Goal: Task Accomplishment & Management: Manage account settings

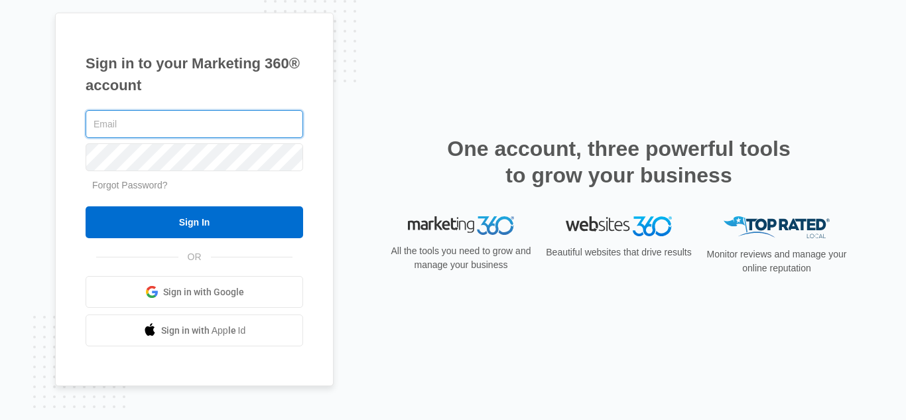
click at [174, 120] on input "text" at bounding box center [195, 124] width 218 height 28
type input "Sahara@raylawinternational.com"
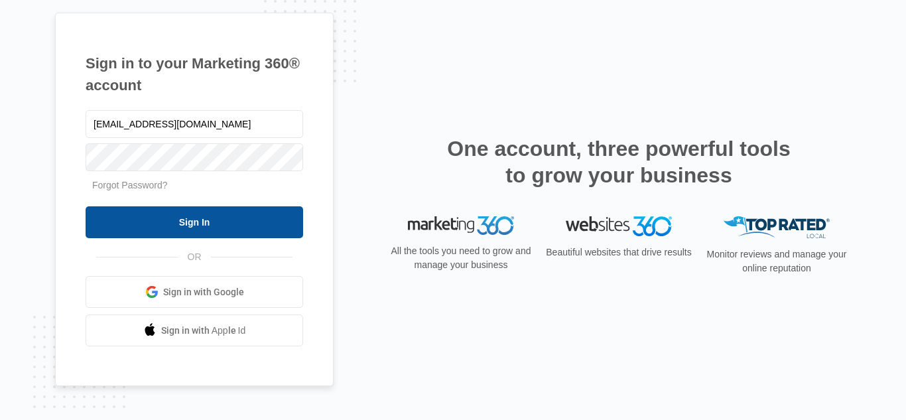
click at [196, 226] on input "Sign In" at bounding box center [195, 222] width 218 height 32
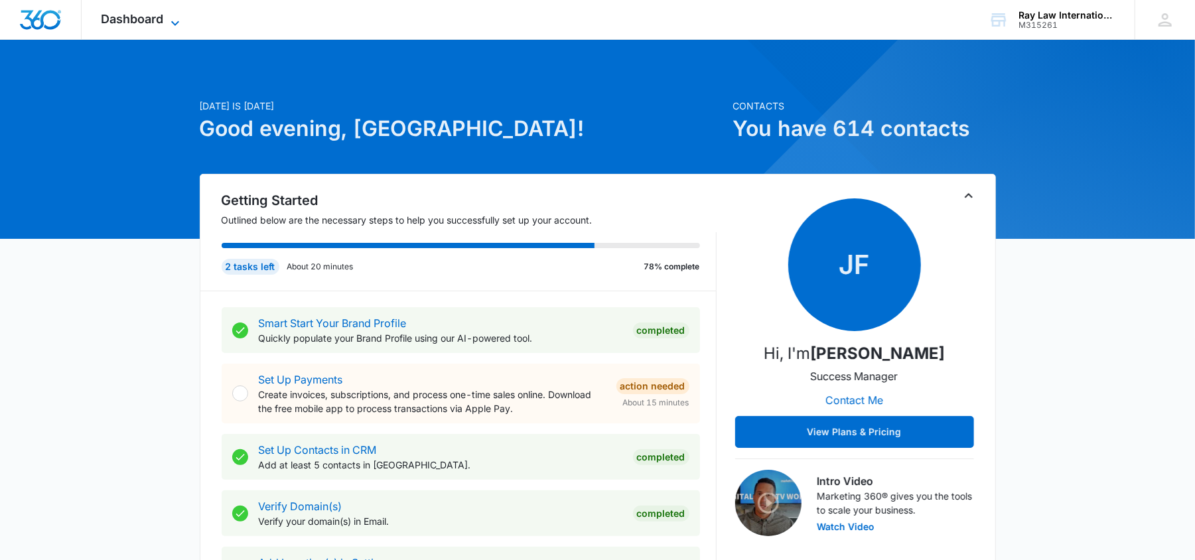
click at [144, 19] on span "Dashboard" at bounding box center [132, 19] width 62 height 14
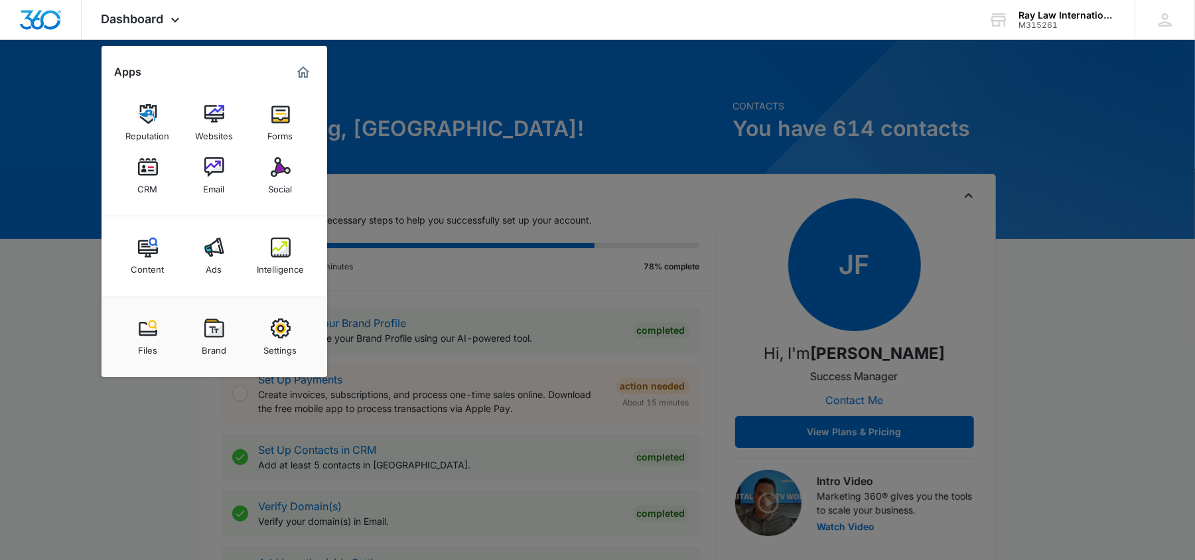
drag, startPoint x: 154, startPoint y: 178, endPoint x: 192, endPoint y: 200, distance: 43.4
click at [154, 179] on div "CRM" at bounding box center [148, 185] width 20 height 17
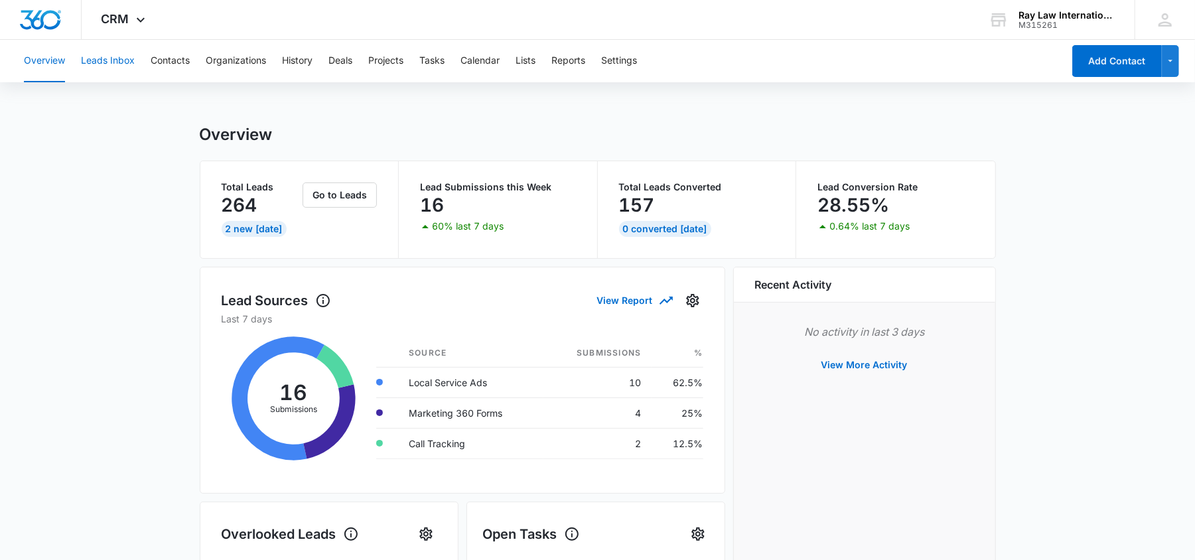
click at [126, 62] on button "Leads Inbox" at bounding box center [108, 61] width 54 height 42
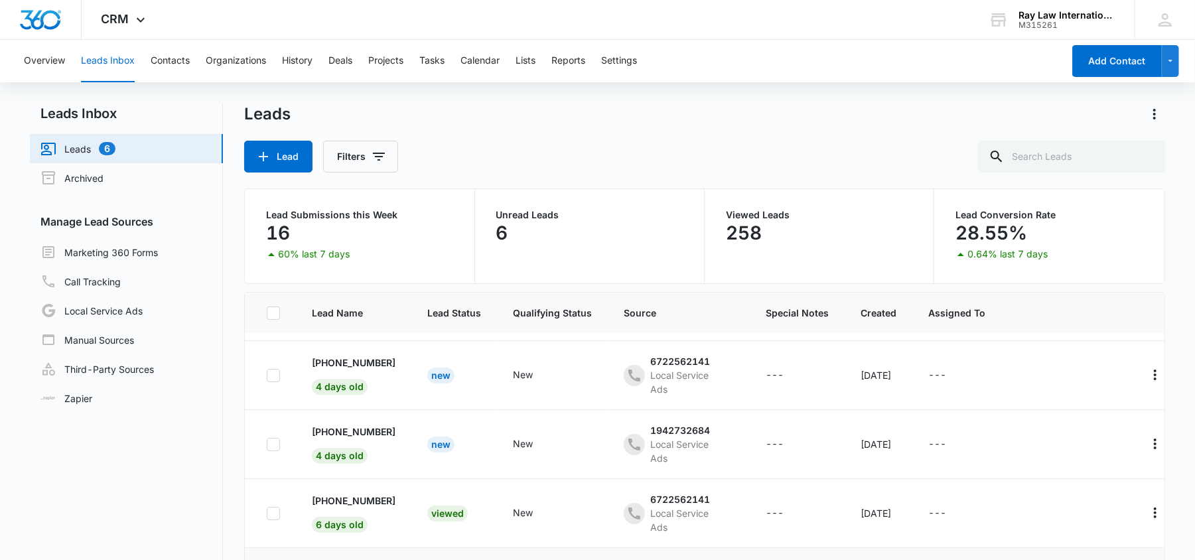
scroll to position [257, 0]
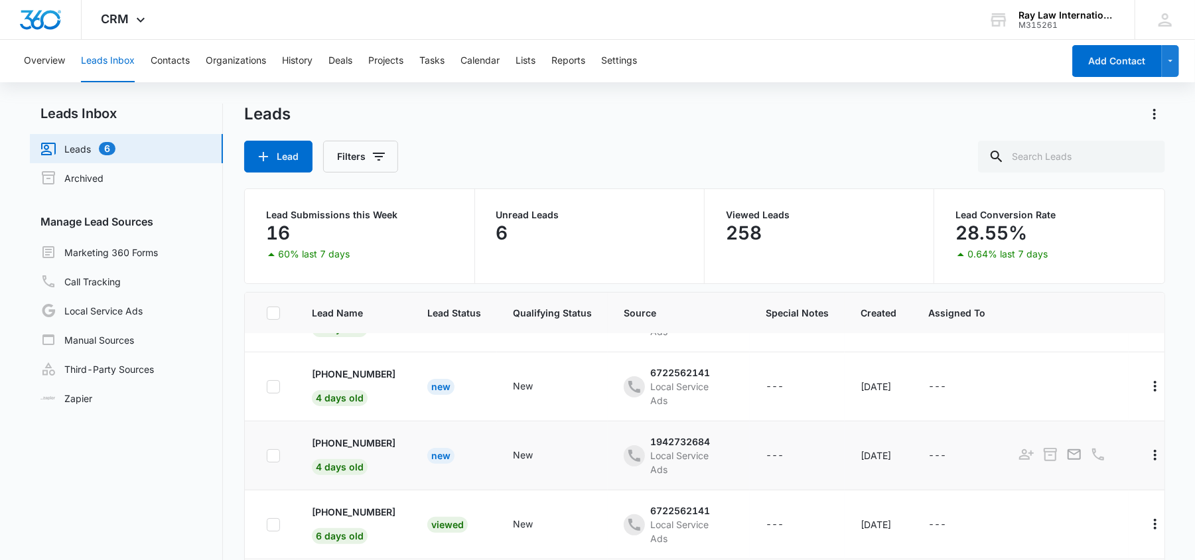
click at [444, 455] on div "New" at bounding box center [440, 456] width 27 height 16
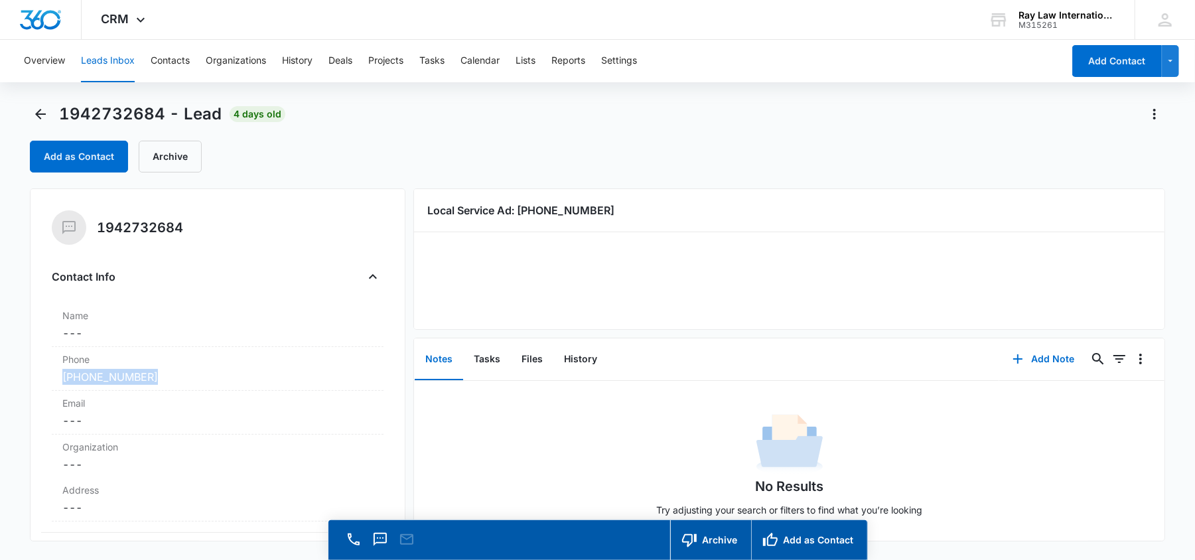
drag, startPoint x: 194, startPoint y: 379, endPoint x: 0, endPoint y: 380, distance: 193.7
click at [0, 380] on main "1942732684 - Lead 4 days old Add as Contact Archive 1942732684 Contact Info Nam…" at bounding box center [597, 350] width 1195 height 494
copy link "(872) 463-5912"
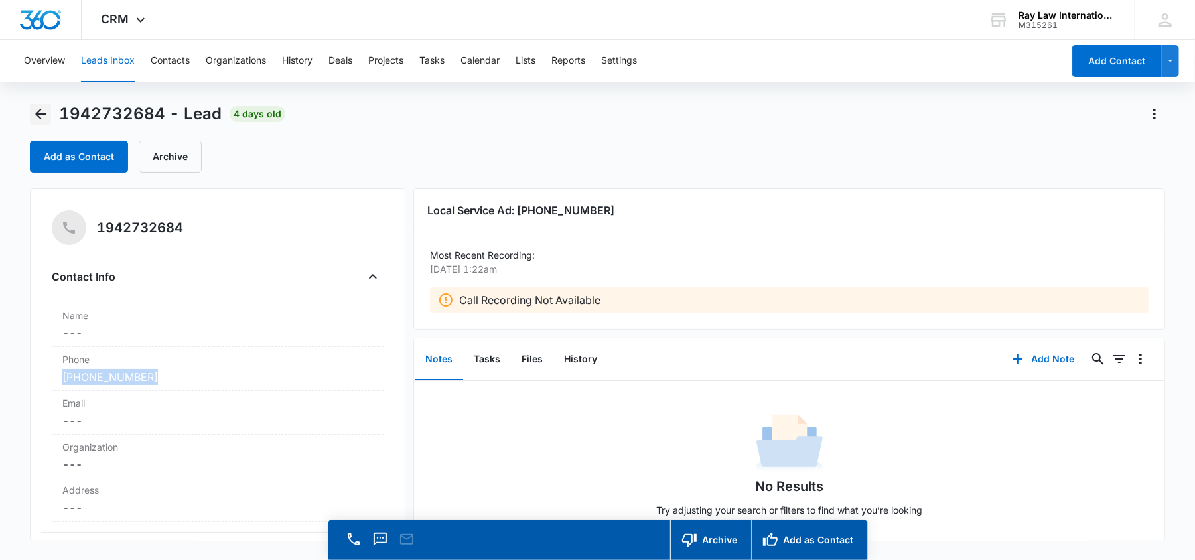
click at [41, 107] on icon "Back" at bounding box center [40, 114] width 16 height 16
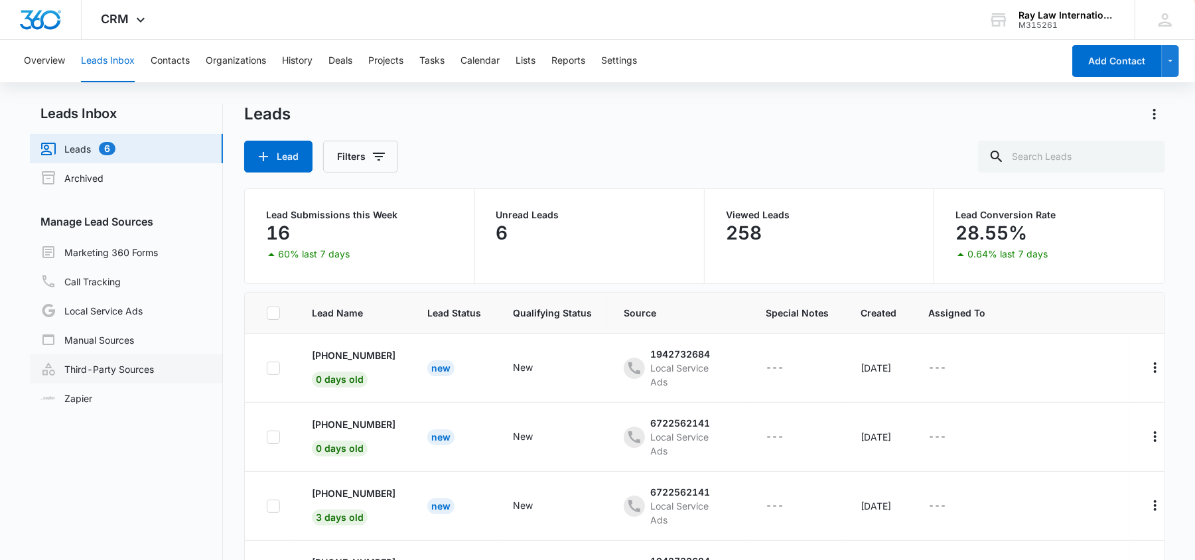
scroll to position [257, 0]
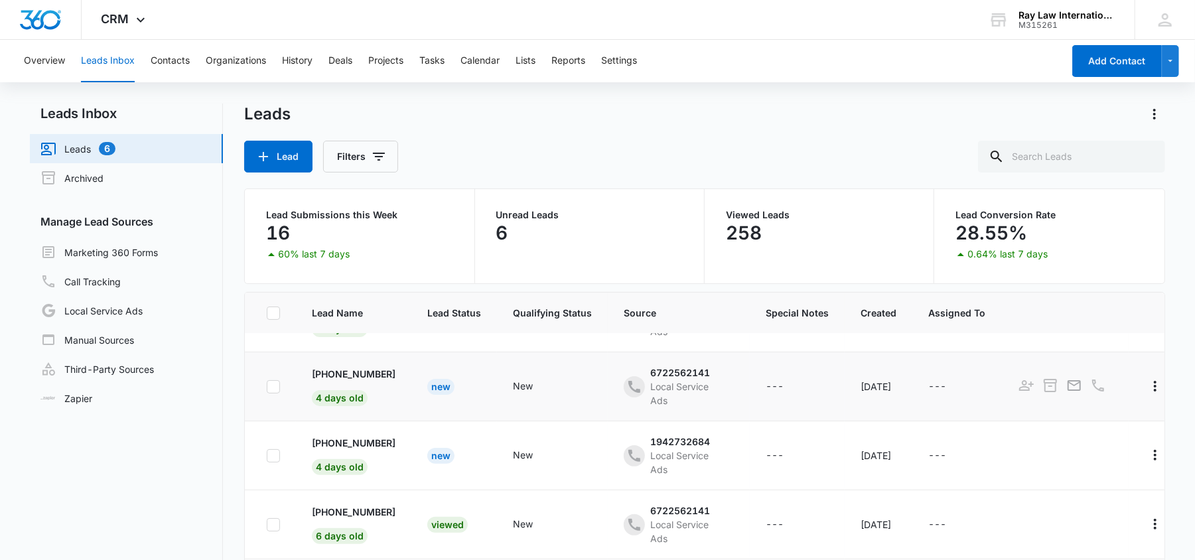
click at [454, 382] on div "New" at bounding box center [440, 387] width 27 height 16
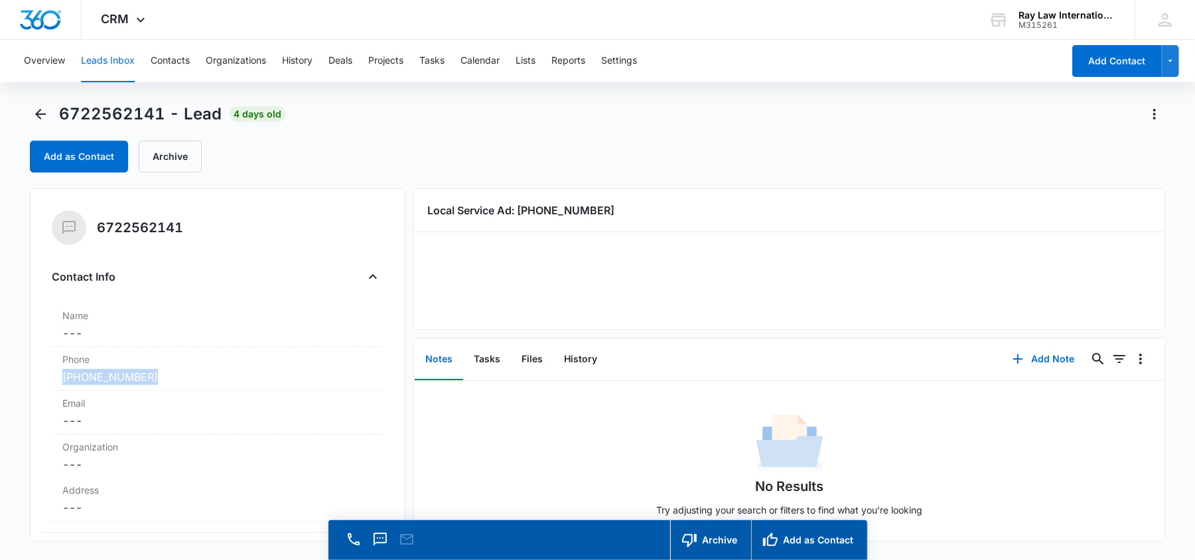
drag, startPoint x: 224, startPoint y: 375, endPoint x: 0, endPoint y: 375, distance: 224.2
click at [0, 375] on main "6722562141 - Lead 4 days old Add as Contact Archive 6722562141 Contact Info Nam…" at bounding box center [597, 350] width 1195 height 494
copy link "(313) 673-0997"
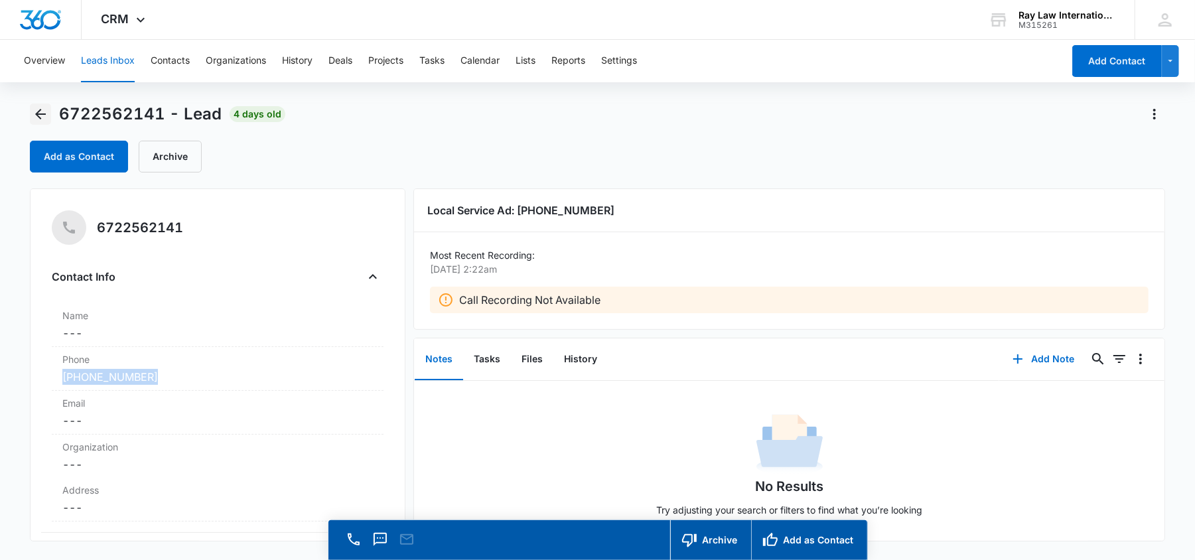
click at [46, 106] on icon "Back" at bounding box center [40, 114] width 16 height 16
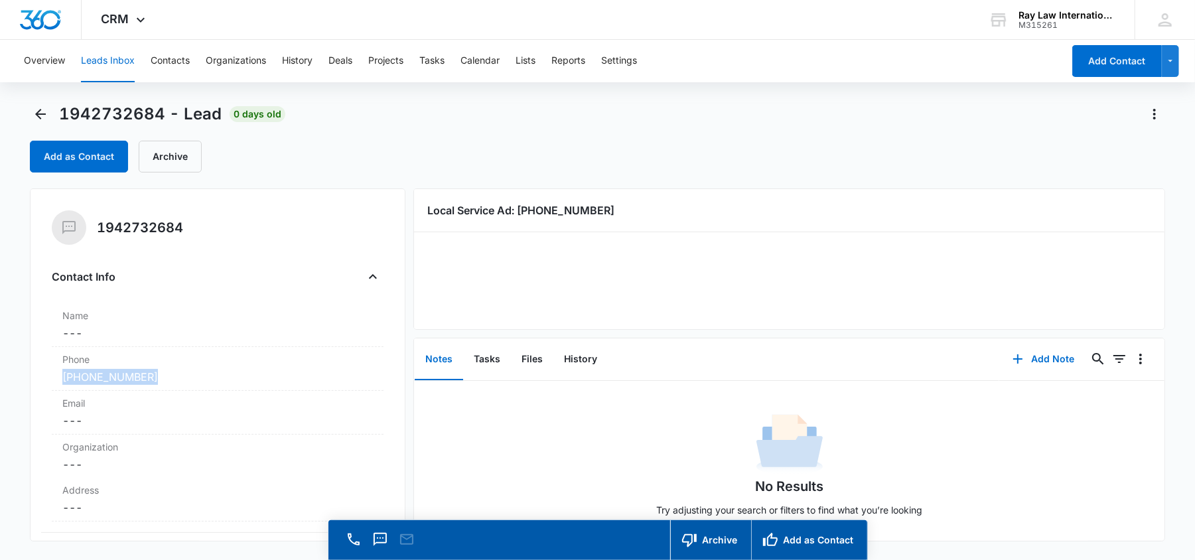
drag, startPoint x: 214, startPoint y: 375, endPoint x: 0, endPoint y: 377, distance: 213.6
click at [0, 377] on main "1942732684 - Lead 0 days old Add as Contact Archive 1942732684 Contact Info Nam…" at bounding box center [597, 350] width 1195 height 494
copy link "(773) 301-5794"
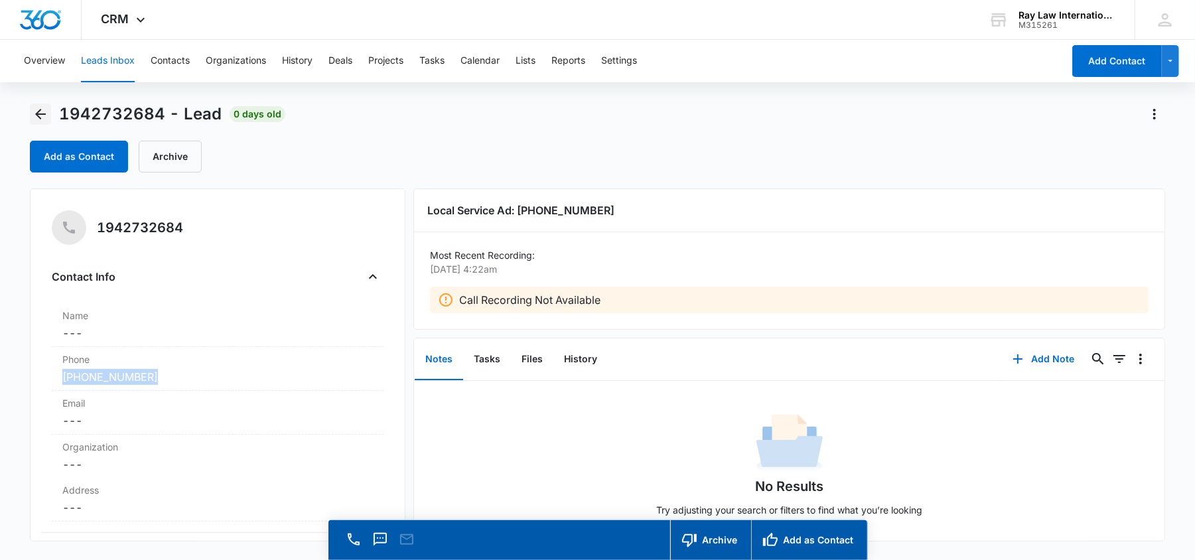
click at [50, 109] on button "Back" at bounding box center [40, 113] width 21 height 21
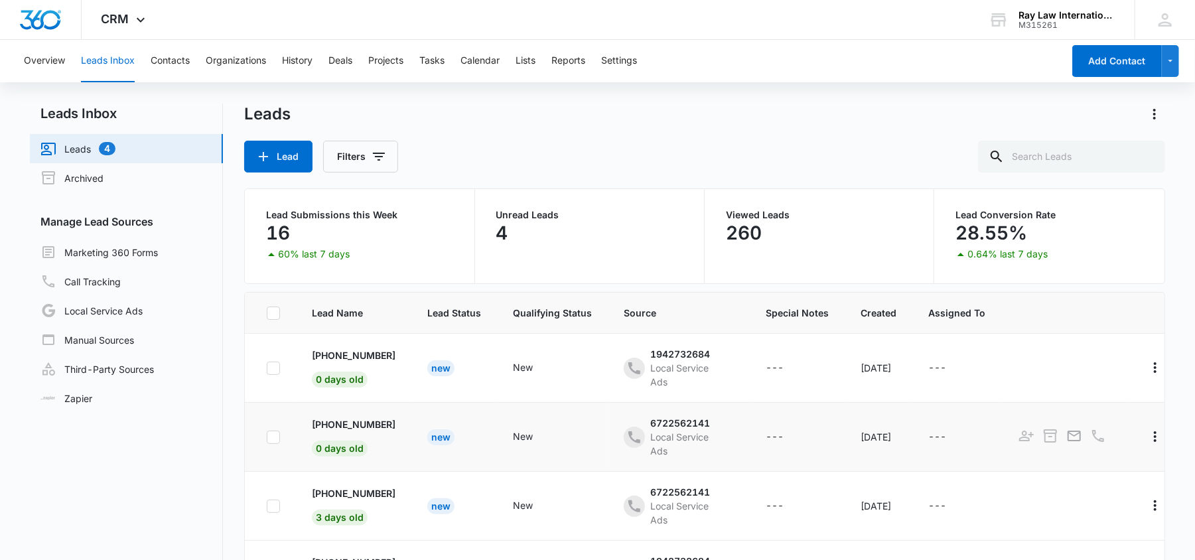
click at [444, 442] on div "New" at bounding box center [440, 437] width 27 height 16
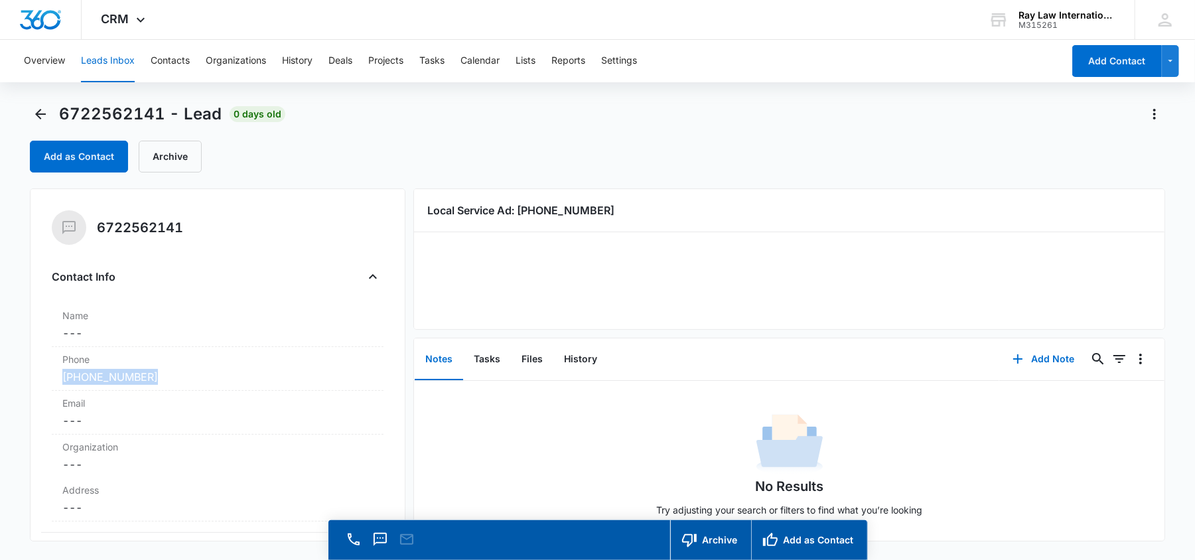
drag, startPoint x: 192, startPoint y: 378, endPoint x: 0, endPoint y: 373, distance: 192.4
click at [0, 373] on main "6722562141 - Lead 0 days old Add as Contact Archive 6722562141 Contact Info Nam…" at bounding box center [597, 350] width 1195 height 494
copy link "(313) 978-6597"
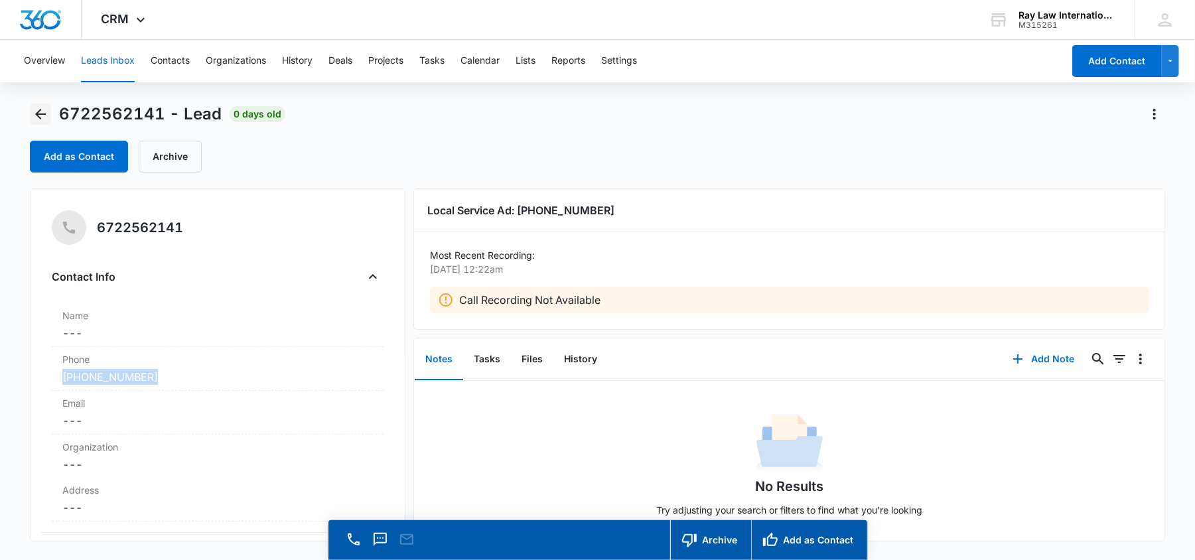
click at [45, 105] on button "Back" at bounding box center [40, 113] width 21 height 21
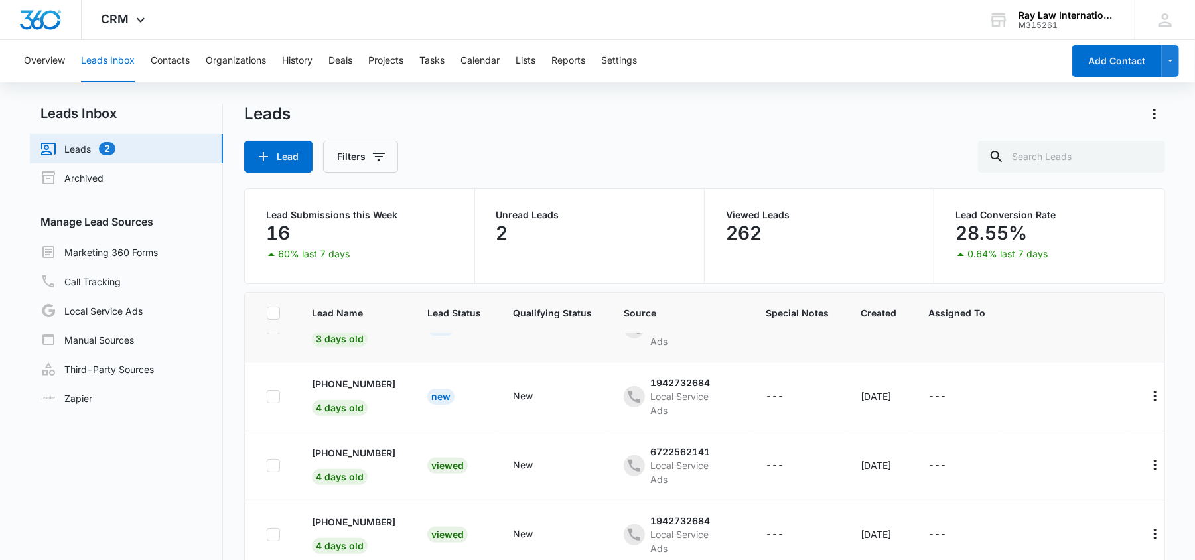
scroll to position [88, 0]
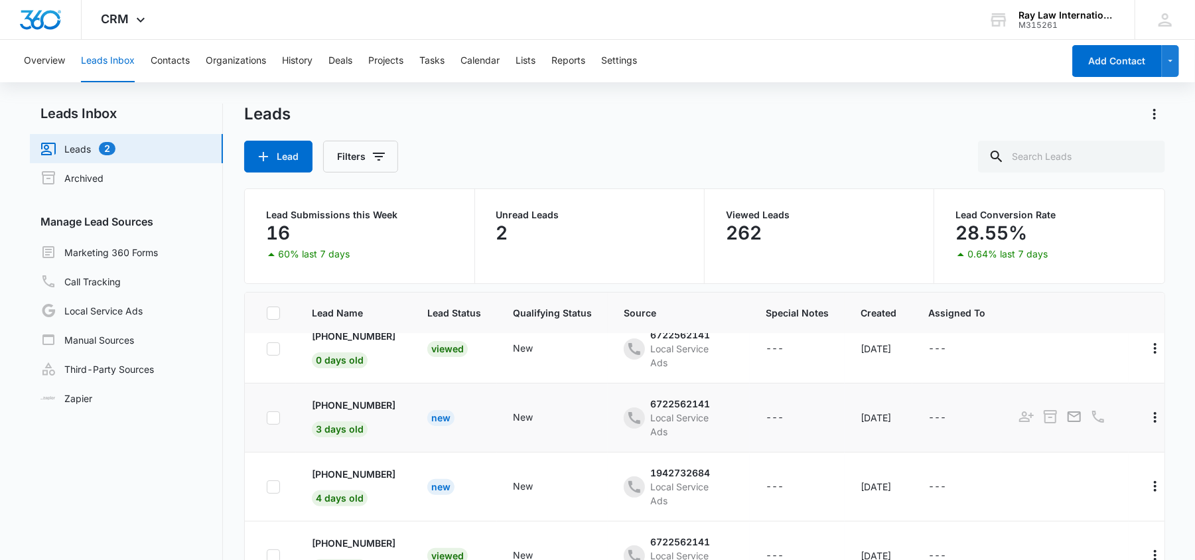
click at [454, 414] on div "New" at bounding box center [440, 418] width 27 height 16
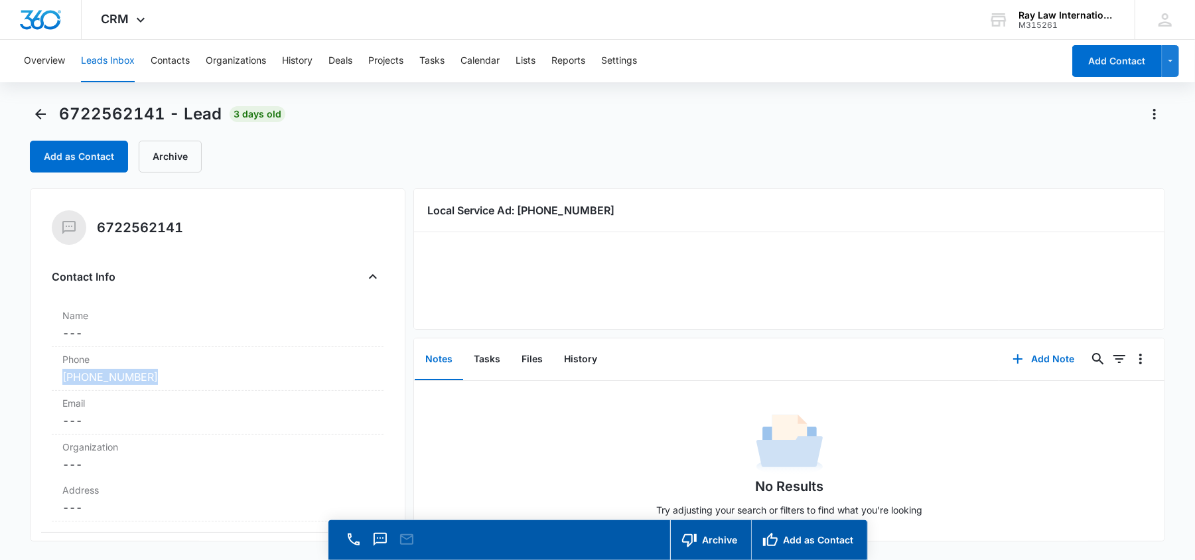
drag, startPoint x: 195, startPoint y: 385, endPoint x: 0, endPoint y: 377, distance: 195.1
click at [0, 377] on main "6722562141 - Lead 3 days old Add as Contact Archive 6722562141 Contact Info Nam…" at bounding box center [597, 350] width 1195 height 494
copy link "(269) 238-7523"
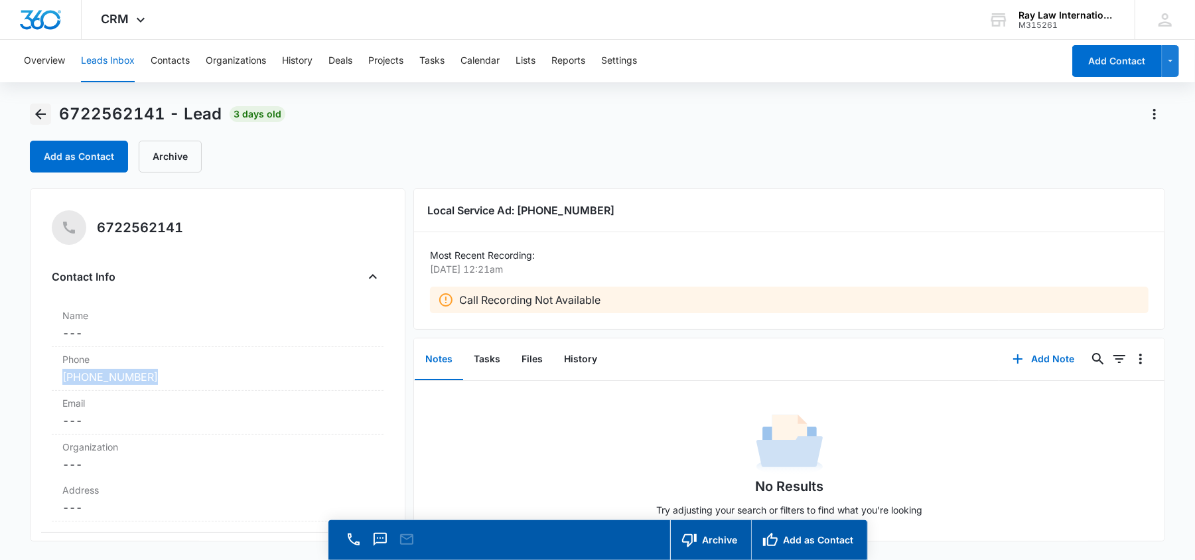
click at [41, 106] on icon "Back" at bounding box center [40, 114] width 16 height 16
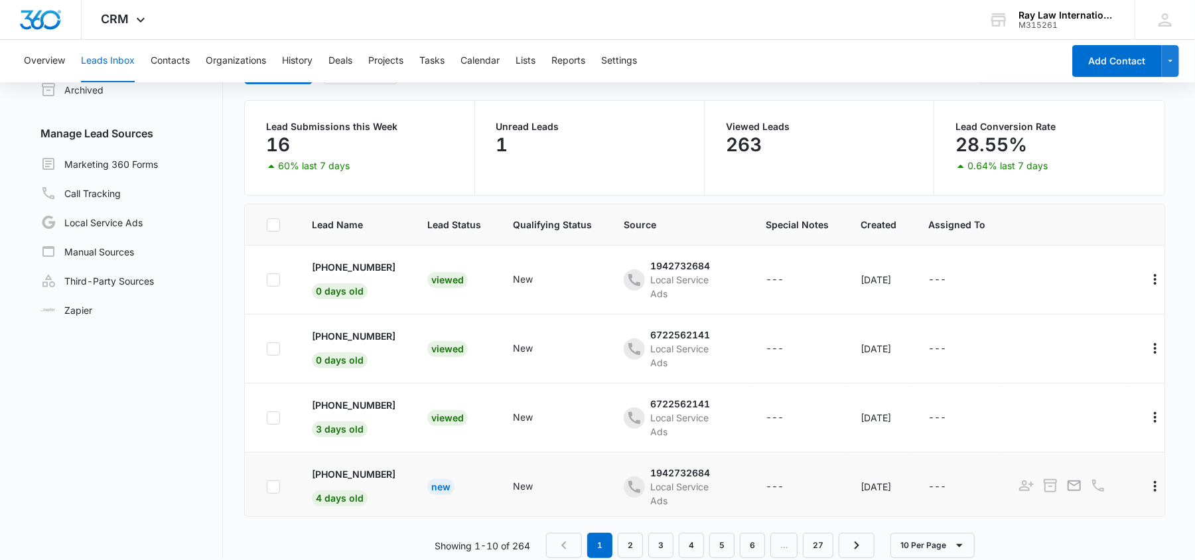
click at [444, 482] on div "New" at bounding box center [440, 487] width 27 height 16
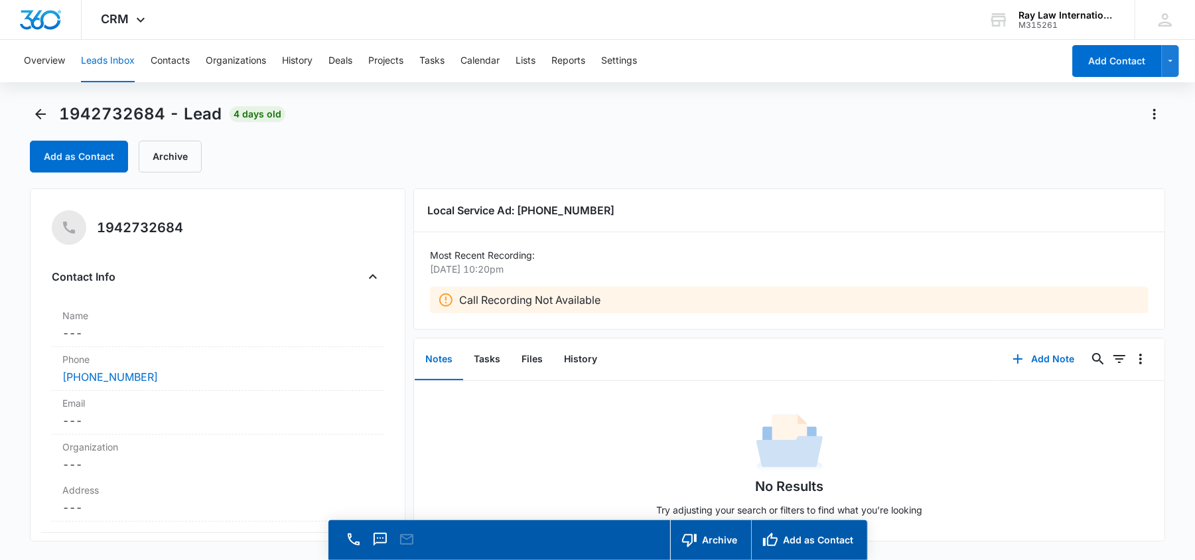
drag, startPoint x: 176, startPoint y: 381, endPoint x: 0, endPoint y: 391, distance: 176.1
click at [0, 391] on main "1942732684 - Lead 4 days old Add as Contact Archive 1942732684 Contact Info Nam…" at bounding box center [597, 350] width 1195 height 494
drag, startPoint x: 243, startPoint y: 393, endPoint x: 50, endPoint y: 386, distance: 192.5
click at [50, 386] on div "1942732684 Contact Info Name Cancel Save Changes --- Phone Cancel Save Changes …" at bounding box center [217, 364] width 375 height 353
click at [608, 109] on div "1942732684 - Lead 4 days old" at bounding box center [597, 113] width 1135 height 21
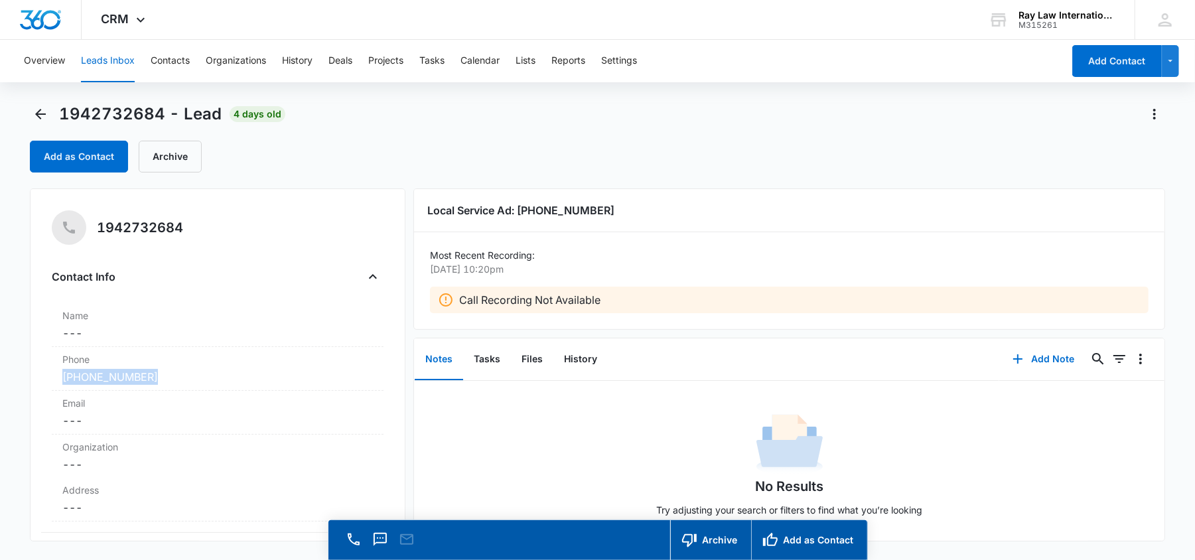
drag, startPoint x: 226, startPoint y: 380, endPoint x: 0, endPoint y: 377, distance: 225.5
click at [0, 377] on main "1942732684 - Lead 4 days old Add as Contact Archive 1942732684 Contact Info Nam…" at bounding box center [597, 350] width 1195 height 494
copy link "[PHONE_NUMBER]"
click at [56, 142] on button "Add as Contact" at bounding box center [79, 157] width 98 height 32
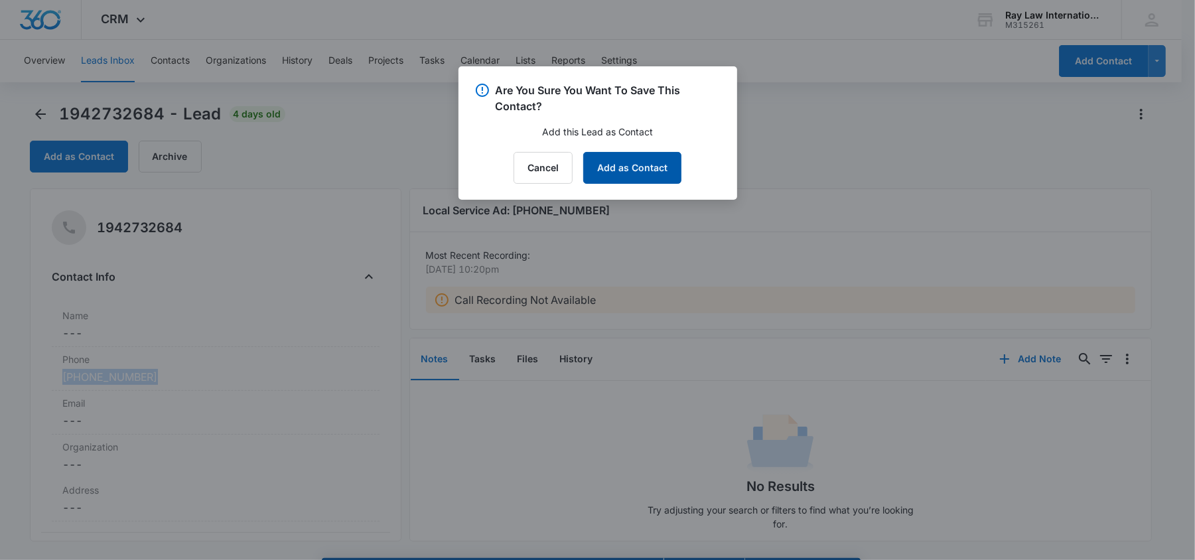
click at [645, 168] on button "Add as Contact" at bounding box center [632, 168] width 98 height 32
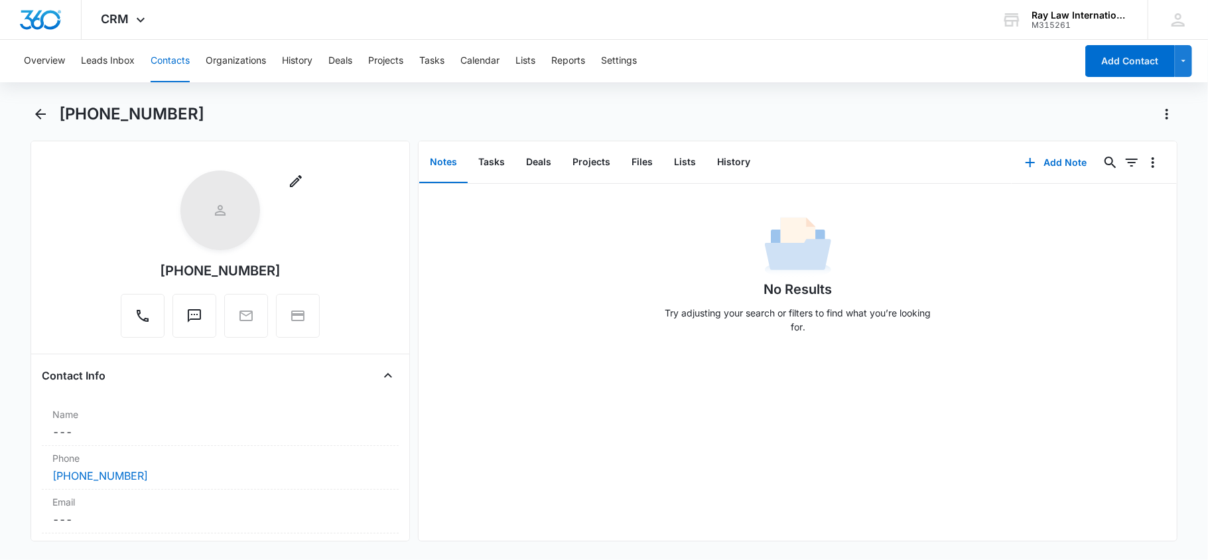
scroll to position [88, 0]
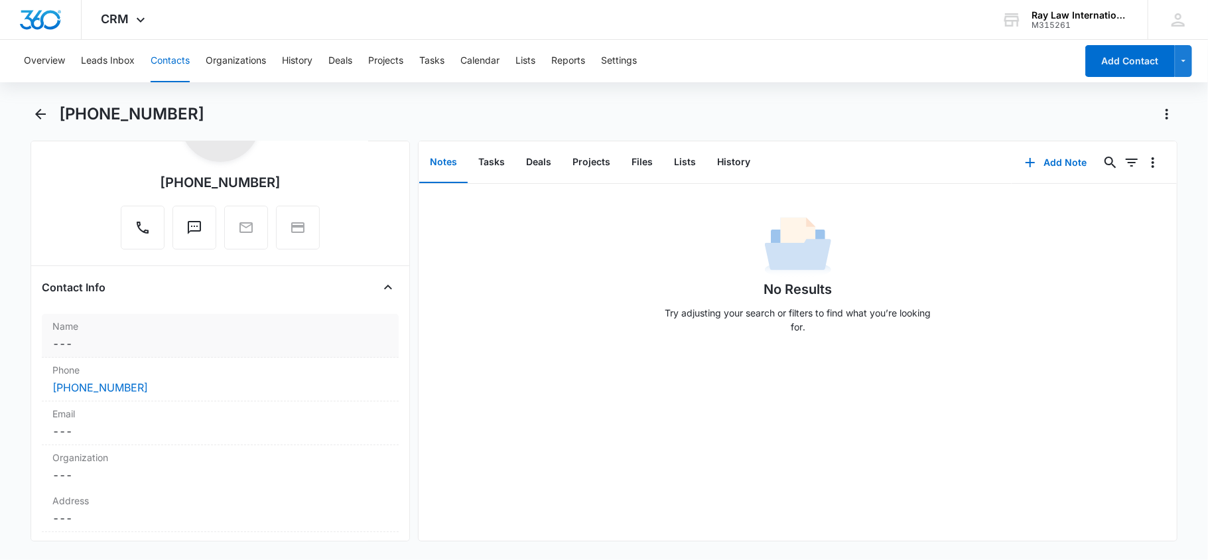
click at [102, 352] on dd "Cancel Save Changes ---" at bounding box center [220, 344] width 336 height 16
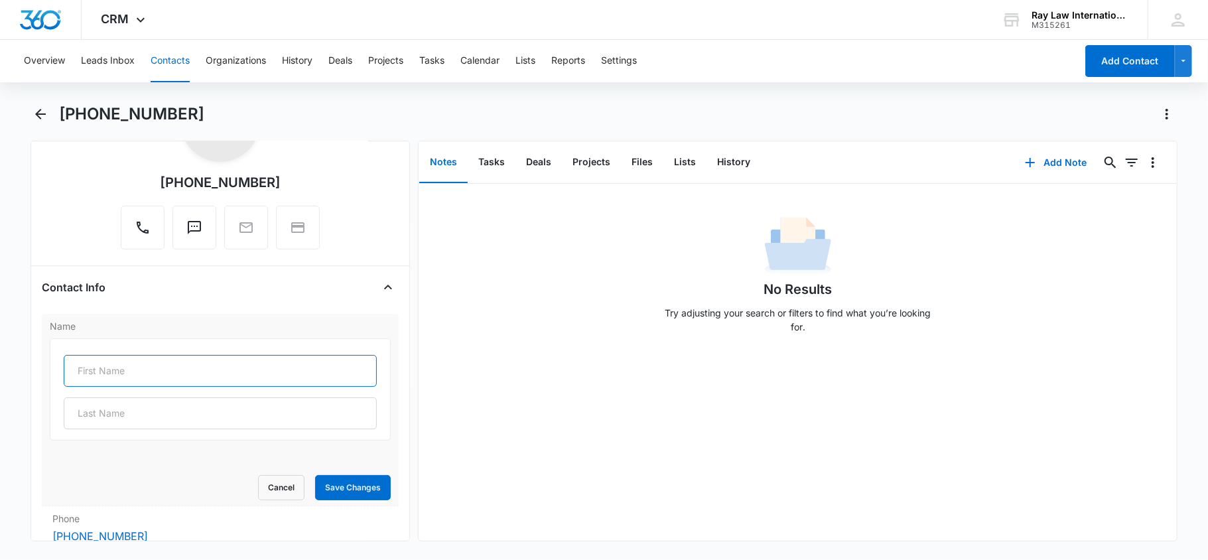
click at [94, 373] on input "text" at bounding box center [221, 371] width 314 height 32
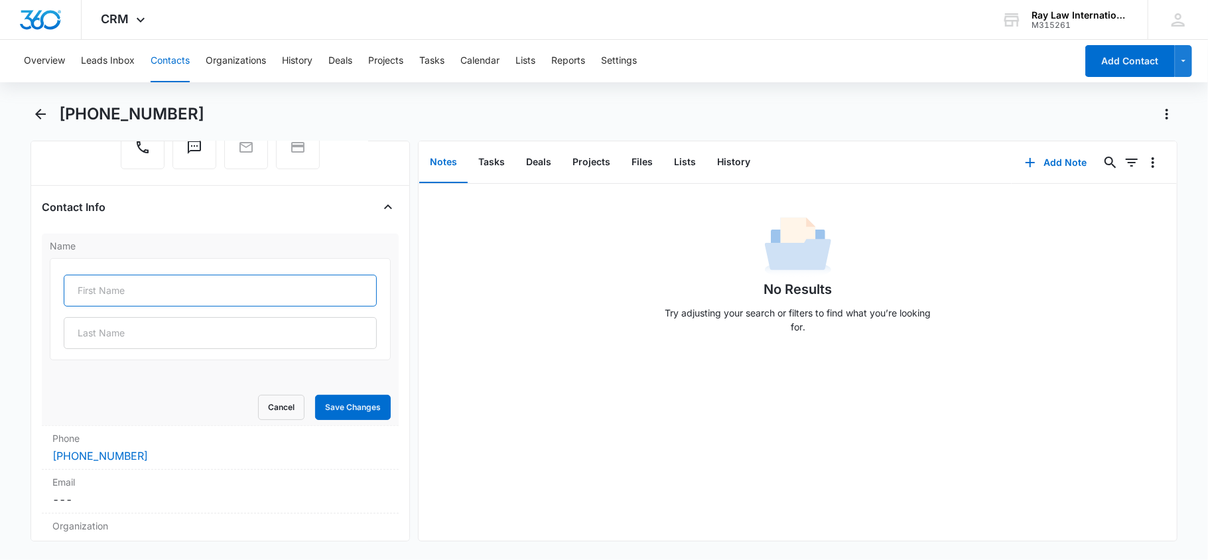
scroll to position [265, 0]
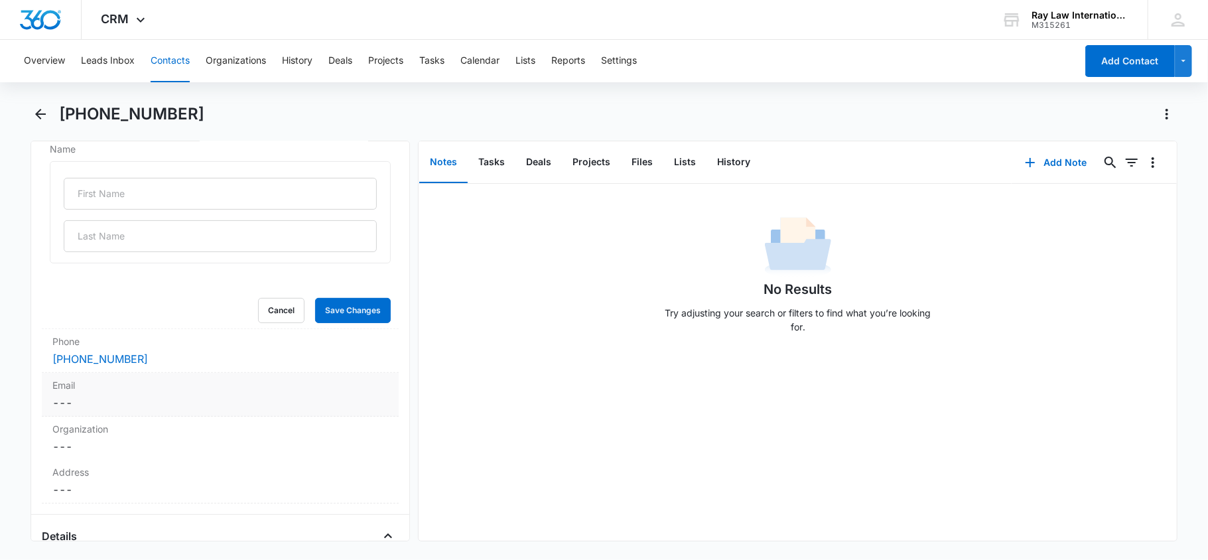
click at [123, 392] on label "Email" at bounding box center [220, 385] width 336 height 14
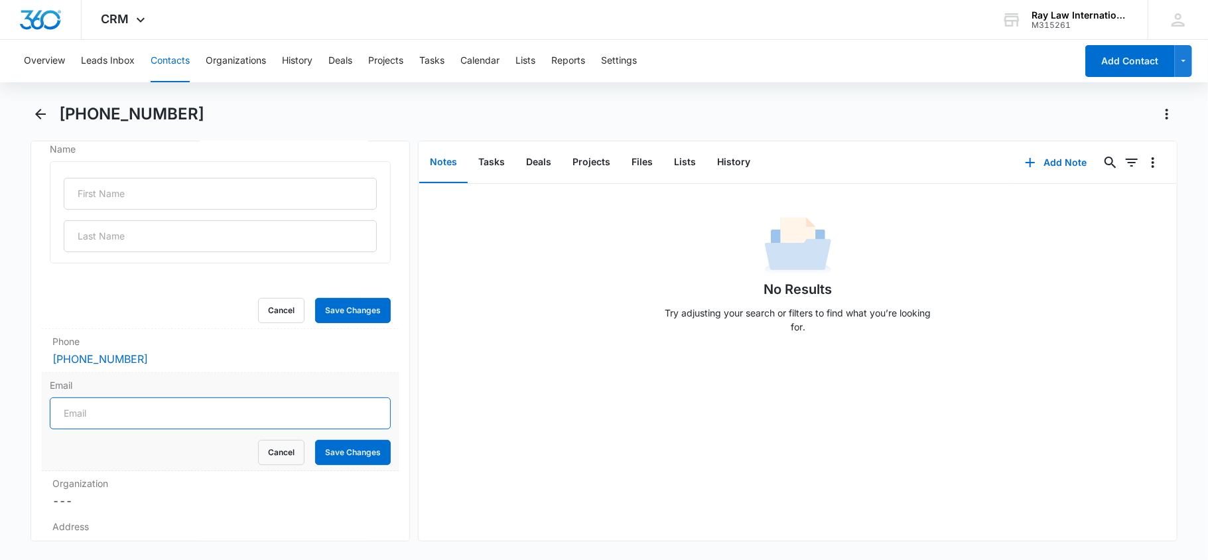
click at [125, 415] on input "Email" at bounding box center [221, 413] width 342 height 32
paste input "[EMAIL_ADDRESS][DOMAIN_NAME]"
type input "[EMAIL_ADDRESS][DOMAIN_NAME]"
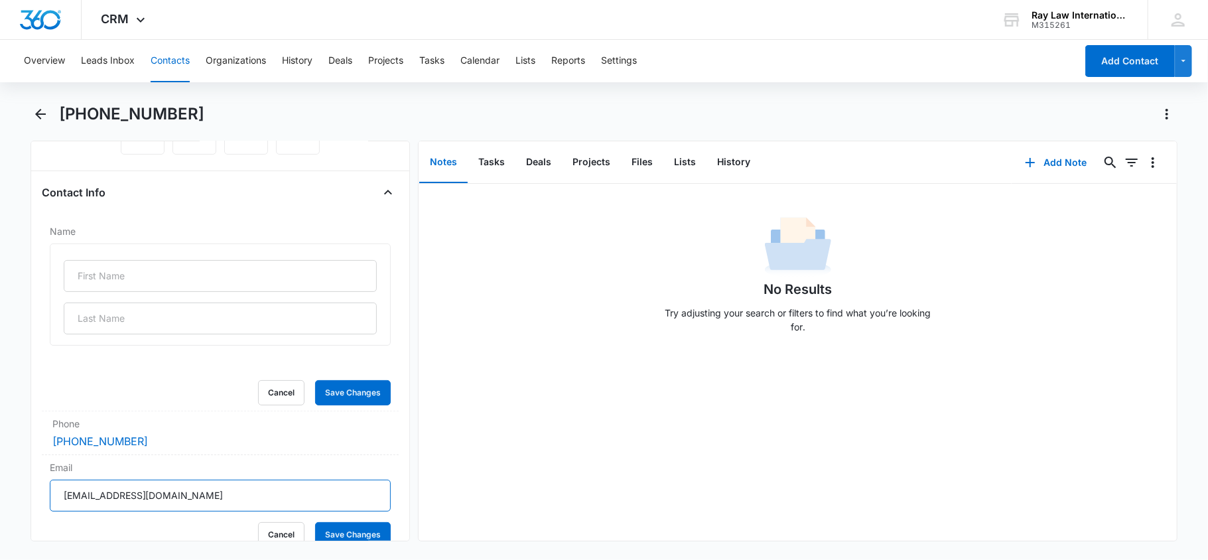
scroll to position [0, 0]
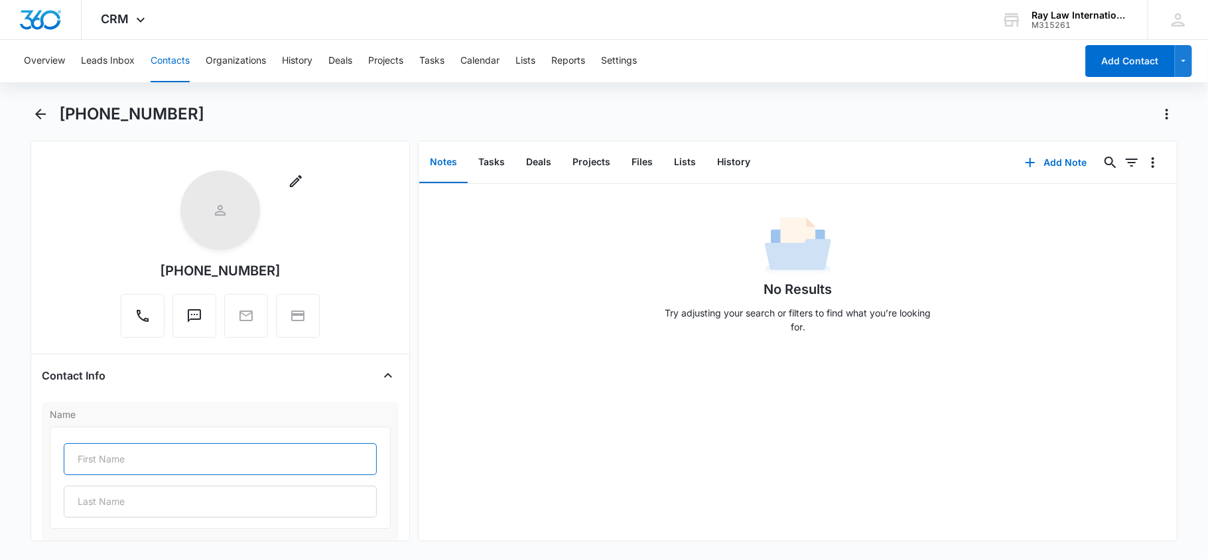
drag, startPoint x: 97, startPoint y: 457, endPoint x: 96, endPoint y: 448, distance: 8.6
click at [96, 457] on input "text" at bounding box center [221, 459] width 314 height 32
paste input "[PERSON_NAME]"
drag, startPoint x: 141, startPoint y: 462, endPoint x: 109, endPoint y: 467, distance: 32.3
click at [109, 467] on input "[PERSON_NAME]" at bounding box center [221, 459] width 314 height 32
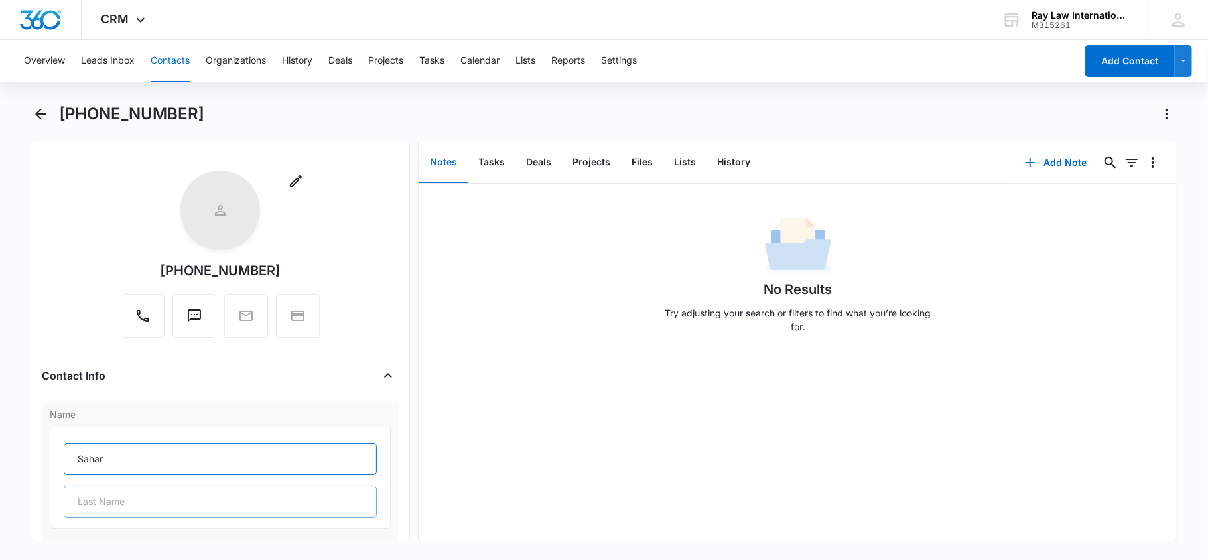
type input "Sahar"
click at [133, 507] on input "text" at bounding box center [221, 501] width 314 height 32
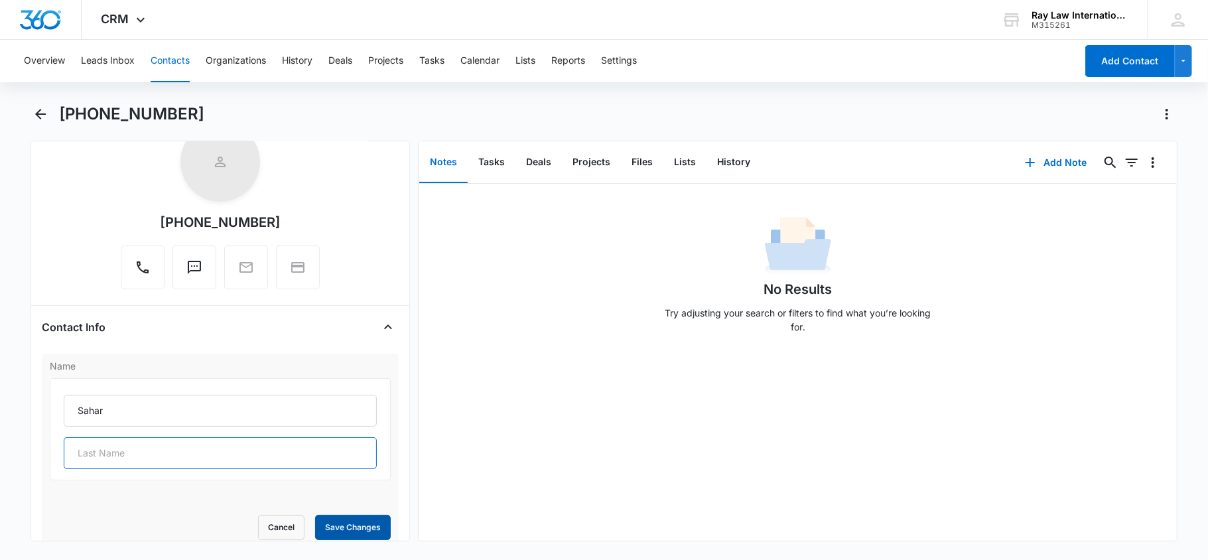
scroll to position [88, 0]
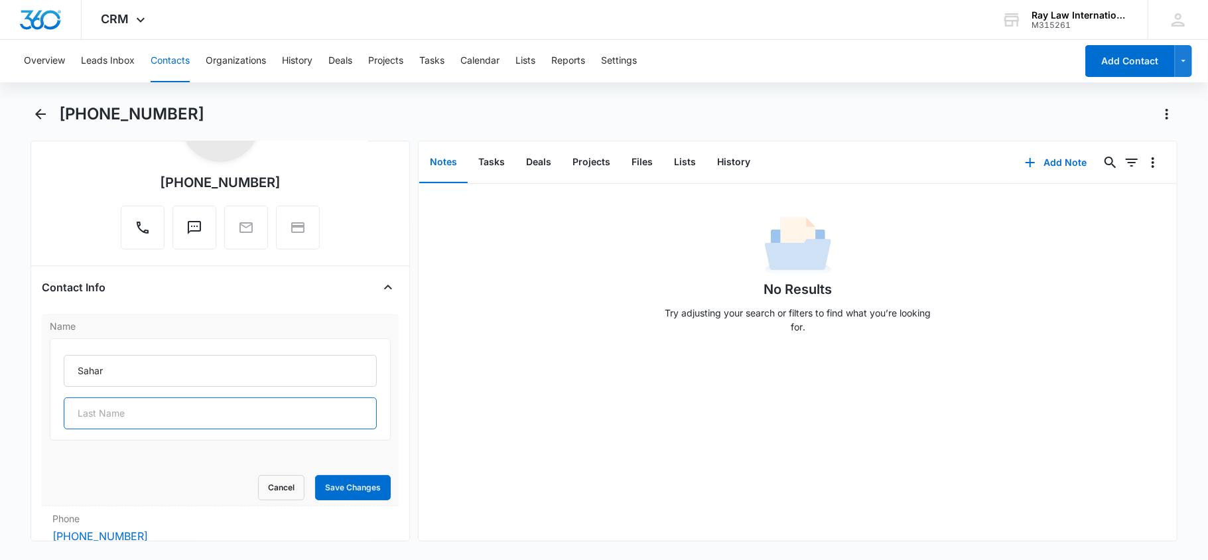
click at [114, 422] on input "text" at bounding box center [221, 413] width 314 height 32
paste input "[PERSON_NAME]"
drag, startPoint x: 106, startPoint y: 415, endPoint x: 0, endPoint y: 413, distance: 106.2
click at [0, 413] on main "(773) 766-9937 Remove (773) 766-9937 Contact Info Name Sahar Sahar Shaibi Cance…" at bounding box center [604, 330] width 1208 height 454
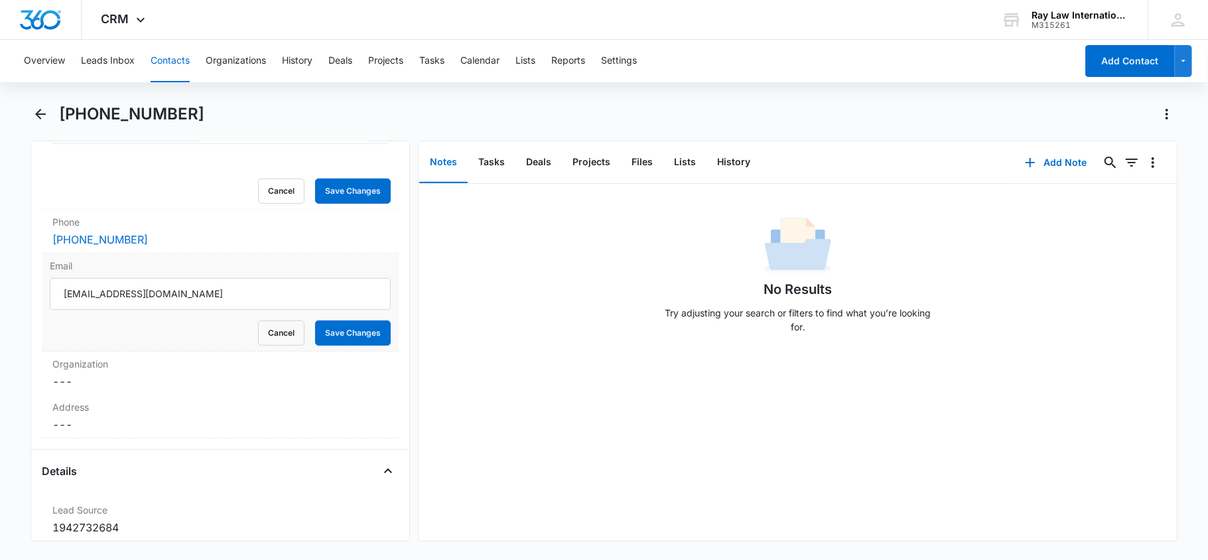
scroll to position [354, 0]
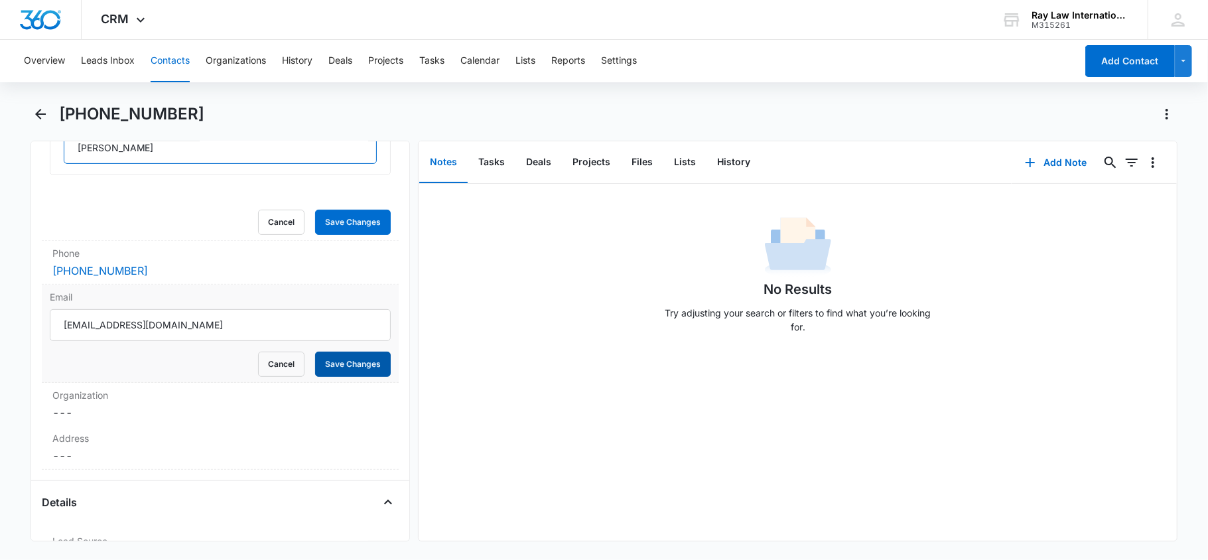
type input "Shaibi"
click at [315, 363] on button "Save Changes" at bounding box center [353, 364] width 76 height 25
click at [369, 213] on button "Save Changes" at bounding box center [353, 222] width 76 height 25
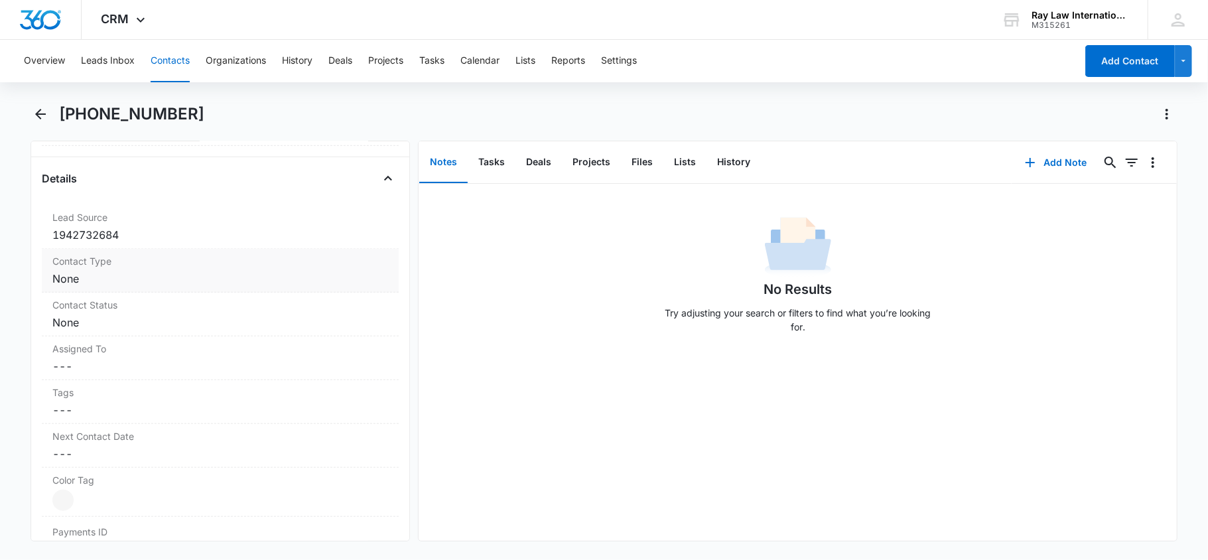
scroll to position [707, 0]
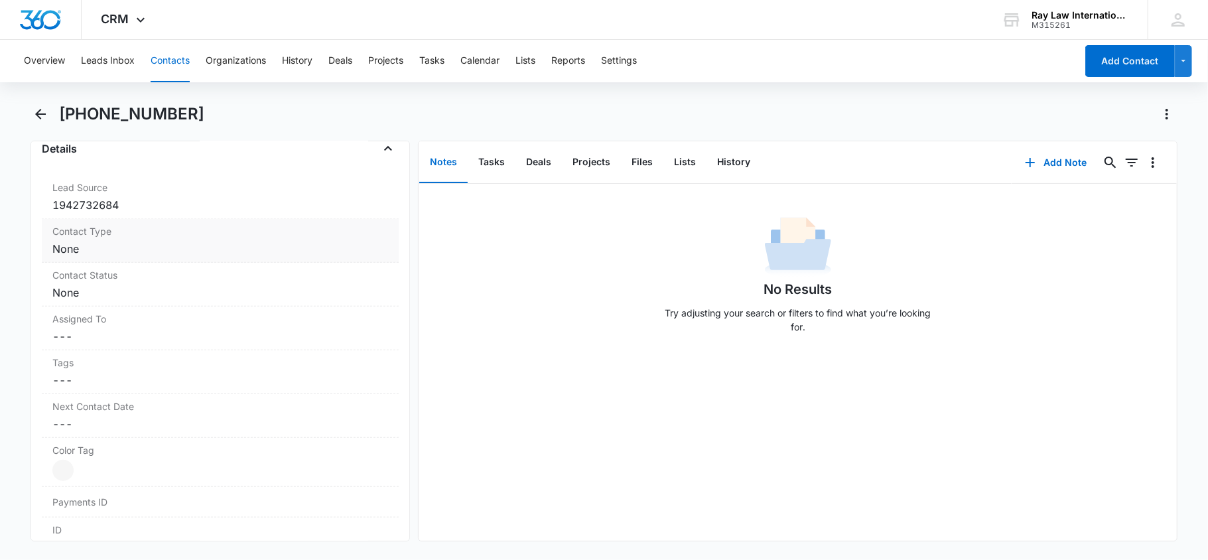
click at [208, 247] on dd "Cancel Save Changes None" at bounding box center [220, 249] width 336 height 16
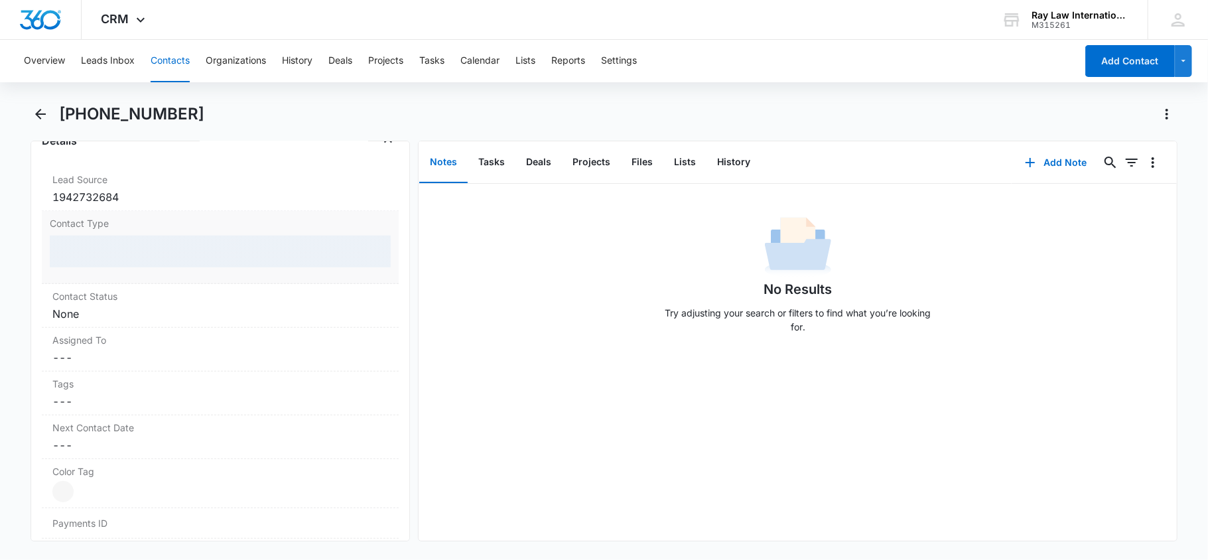
scroll to position [504, 0]
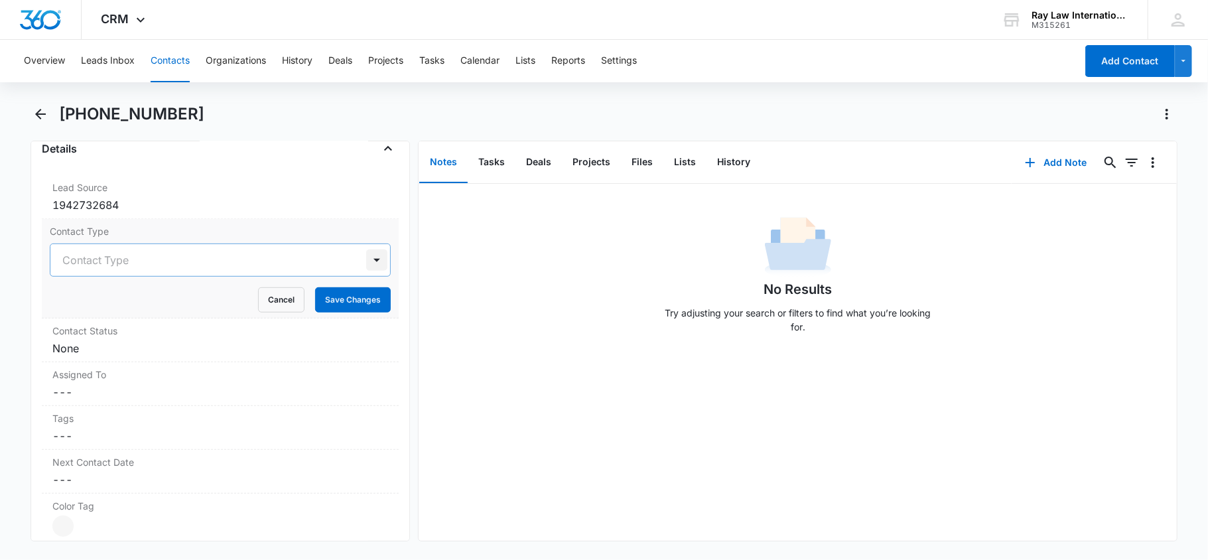
click at [369, 261] on div at bounding box center [376, 259] width 21 height 21
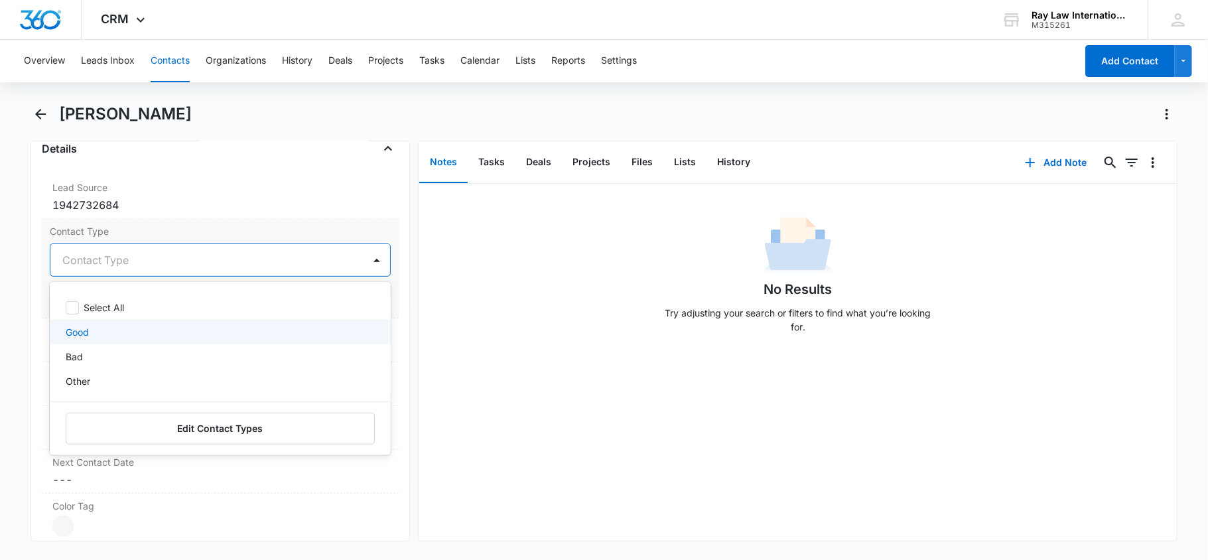
click at [184, 337] on div "Good" at bounding box center [219, 332] width 307 height 14
click at [367, 271] on div at bounding box center [376, 259] width 21 height 21
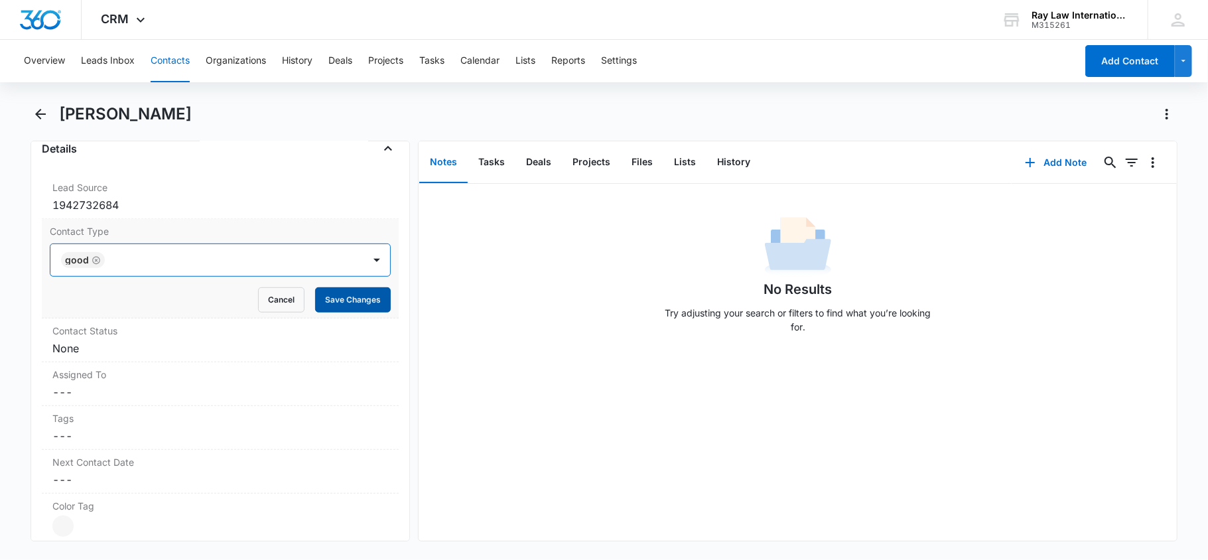
click at [356, 301] on button "Save Changes" at bounding box center [353, 299] width 76 height 25
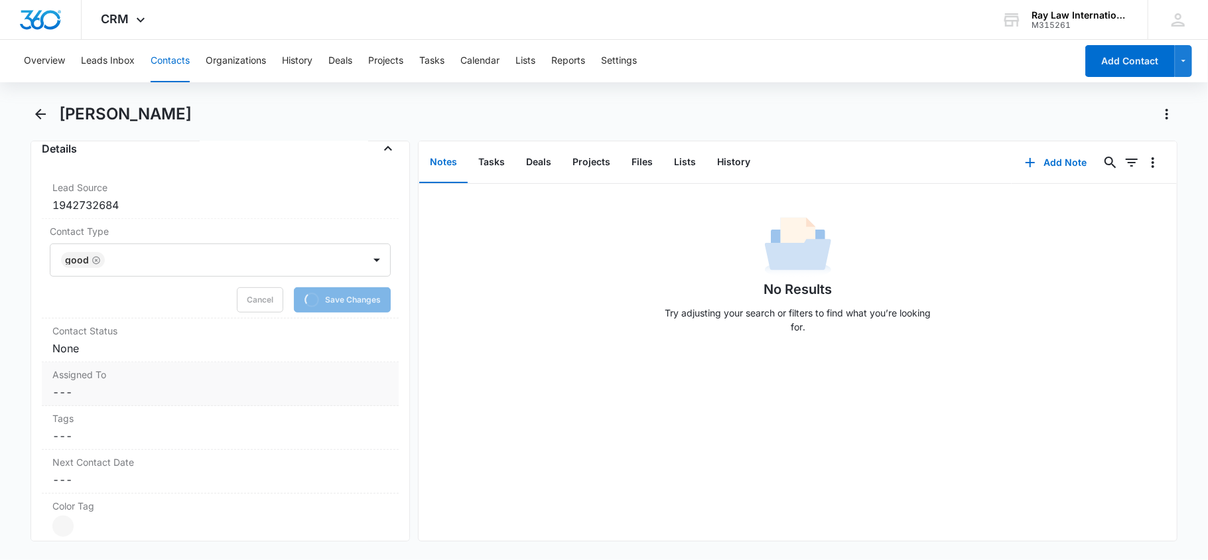
click at [160, 379] on label "Assigned To" at bounding box center [220, 374] width 336 height 14
click at [194, 356] on dd "Cancel Save Changes None" at bounding box center [220, 348] width 336 height 16
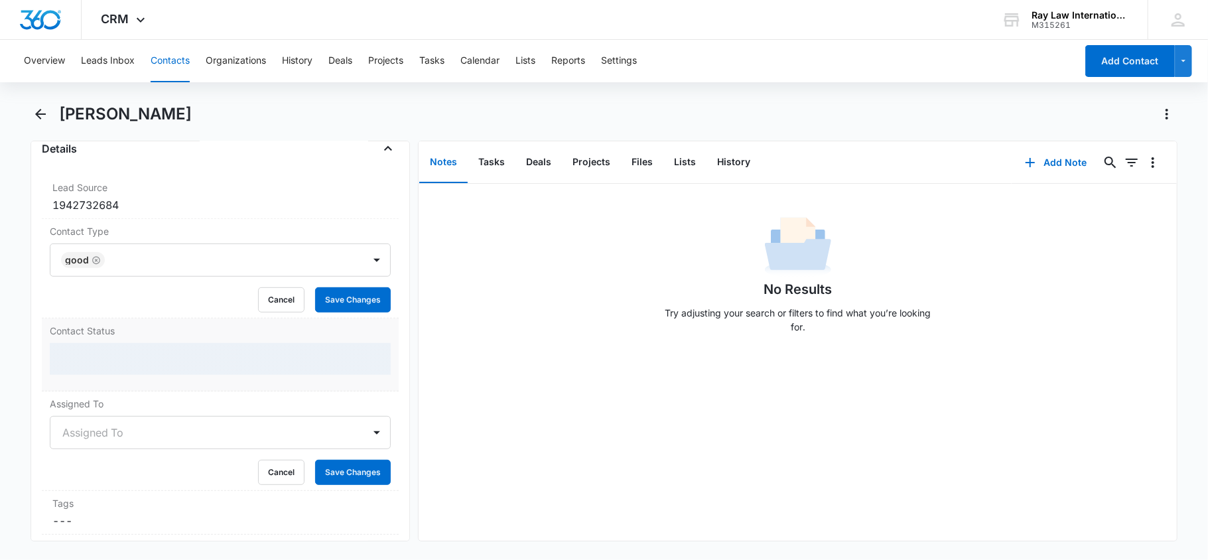
click at [369, 363] on div at bounding box center [221, 359] width 342 height 32
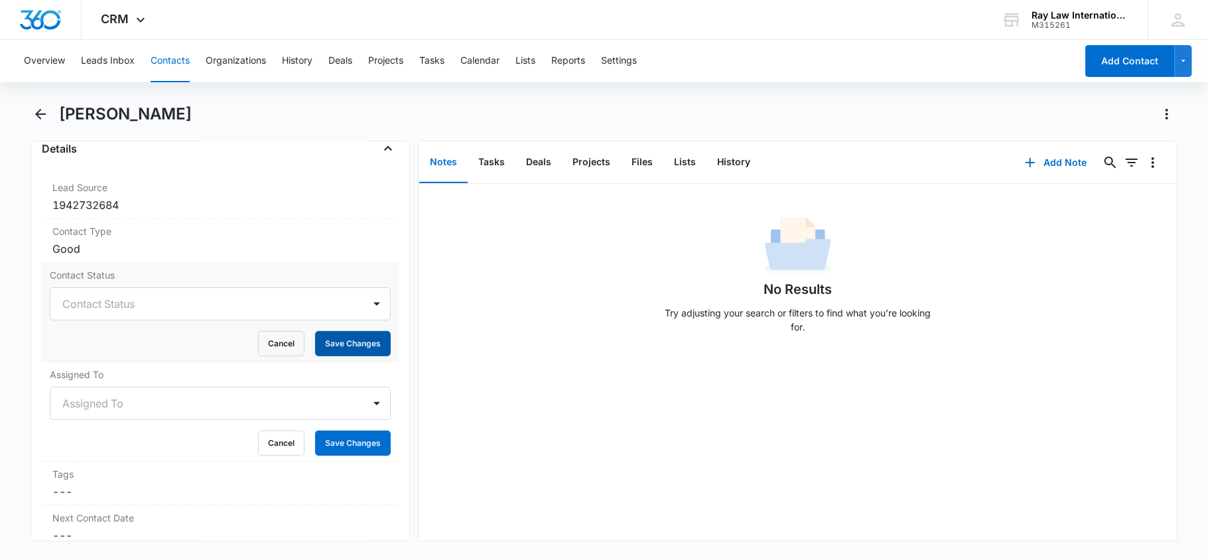
click at [361, 362] on div "Contact Status Contact Status Cancel Save Changes" at bounding box center [220, 312] width 357 height 99
click at [366, 309] on div at bounding box center [376, 303] width 21 height 21
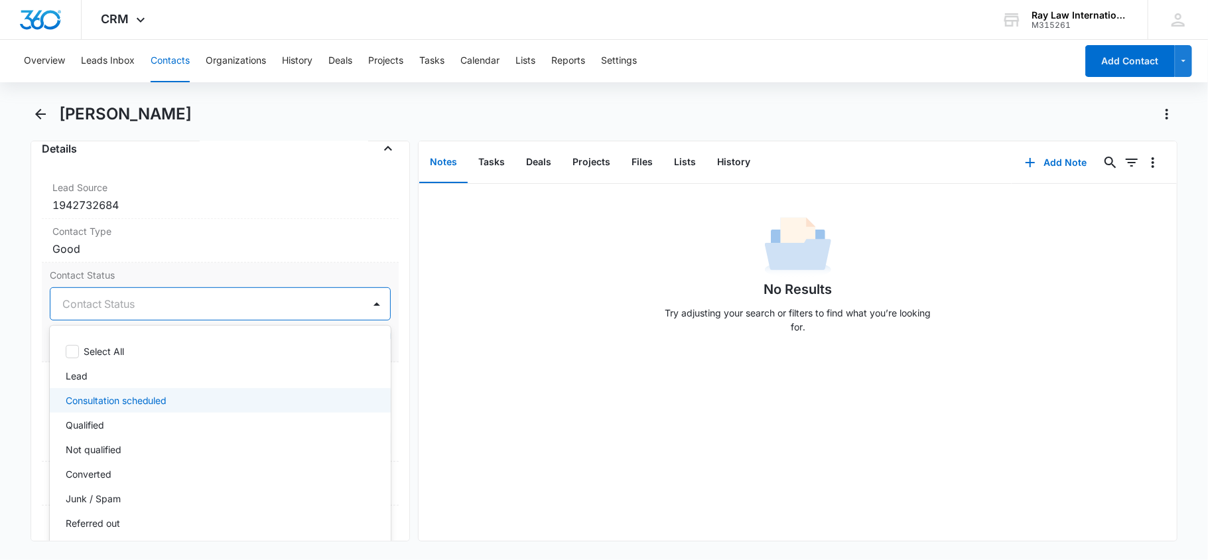
click at [170, 398] on div "Consultation scheduled" at bounding box center [219, 400] width 307 height 14
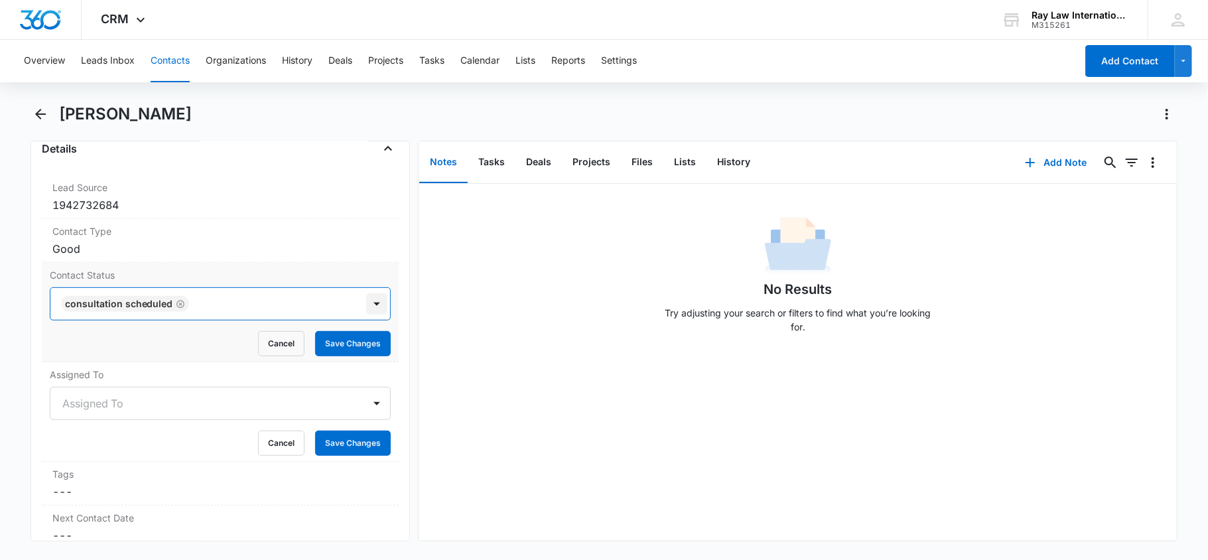
click at [366, 306] on div at bounding box center [376, 303] width 21 height 21
click at [362, 337] on button "Save Changes" at bounding box center [353, 343] width 76 height 25
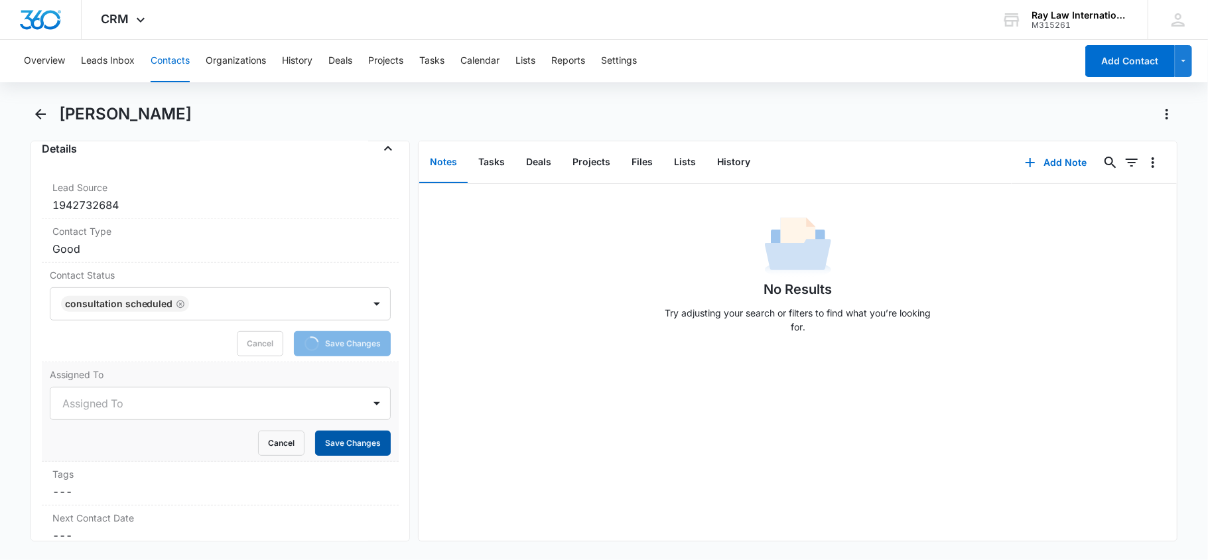
click at [353, 446] on button "Save Changes" at bounding box center [353, 442] width 76 height 25
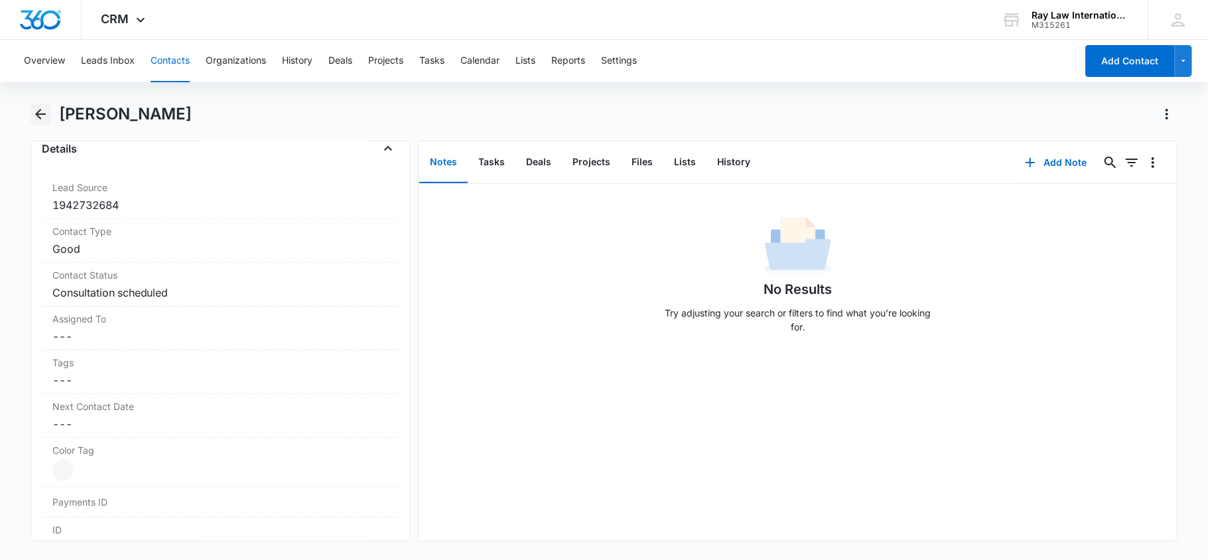
click at [42, 118] on icon "Back" at bounding box center [40, 114] width 16 height 16
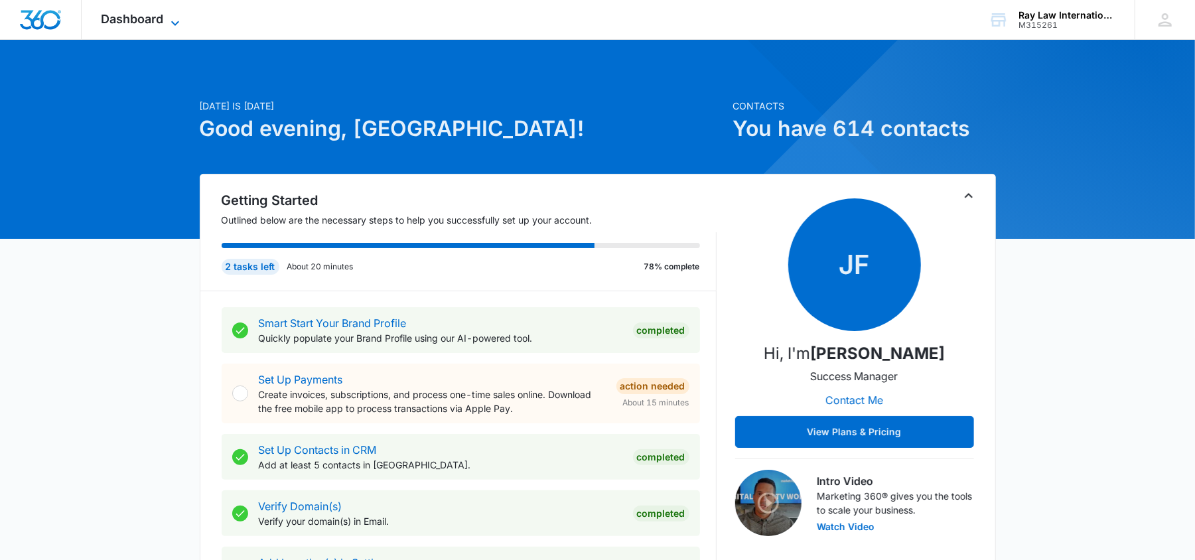
click at [149, 23] on span "Dashboard" at bounding box center [132, 19] width 62 height 14
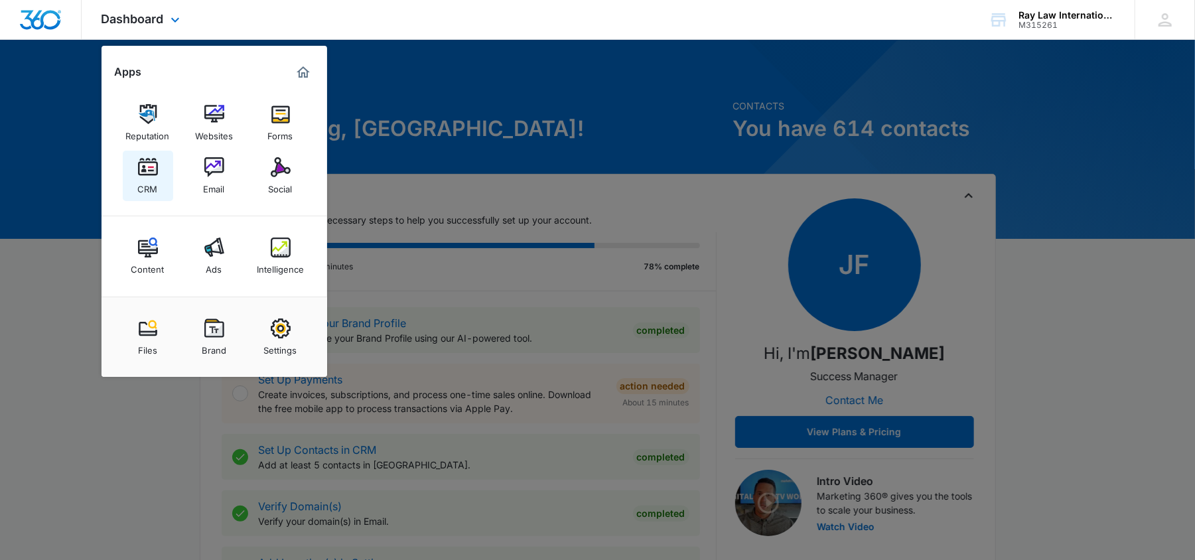
click at [129, 192] on link "CRM" at bounding box center [148, 176] width 50 height 50
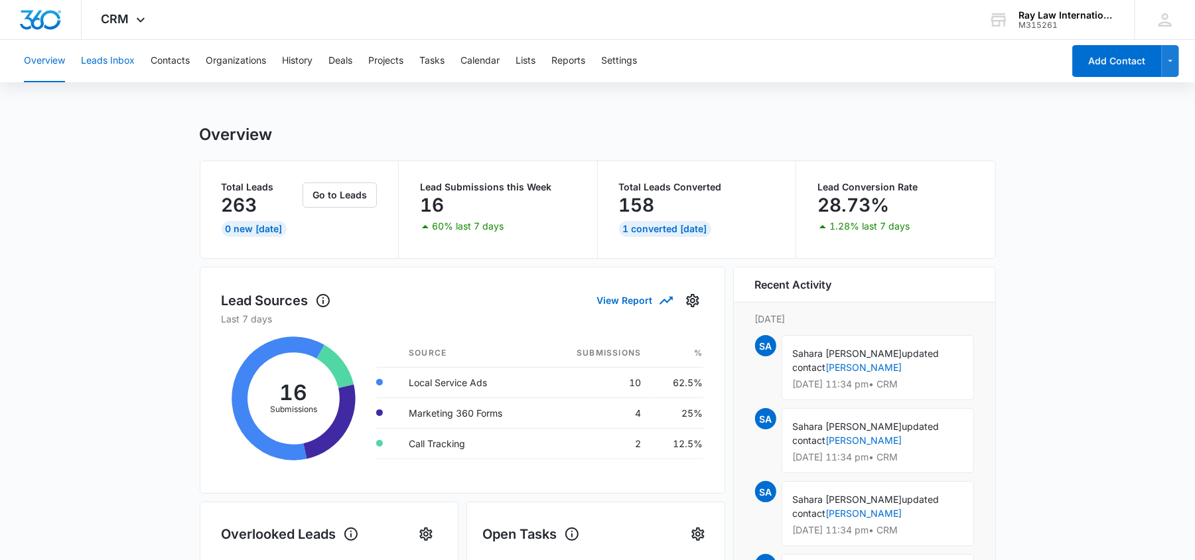
click at [114, 64] on button "Leads Inbox" at bounding box center [108, 61] width 54 height 42
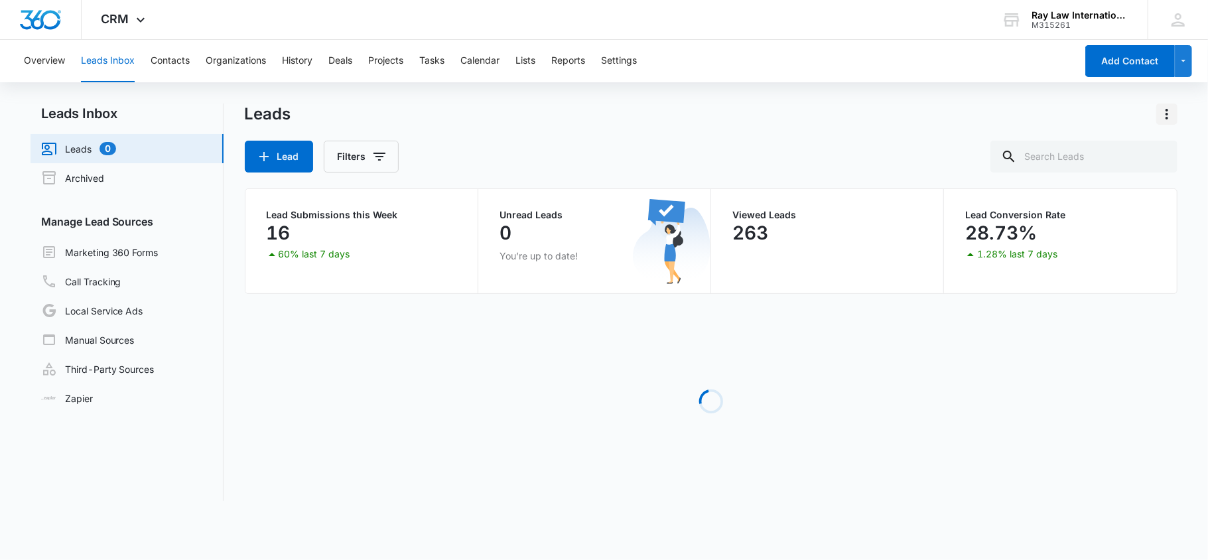
click at [1175, 109] on button "Actions" at bounding box center [1166, 113] width 21 height 21
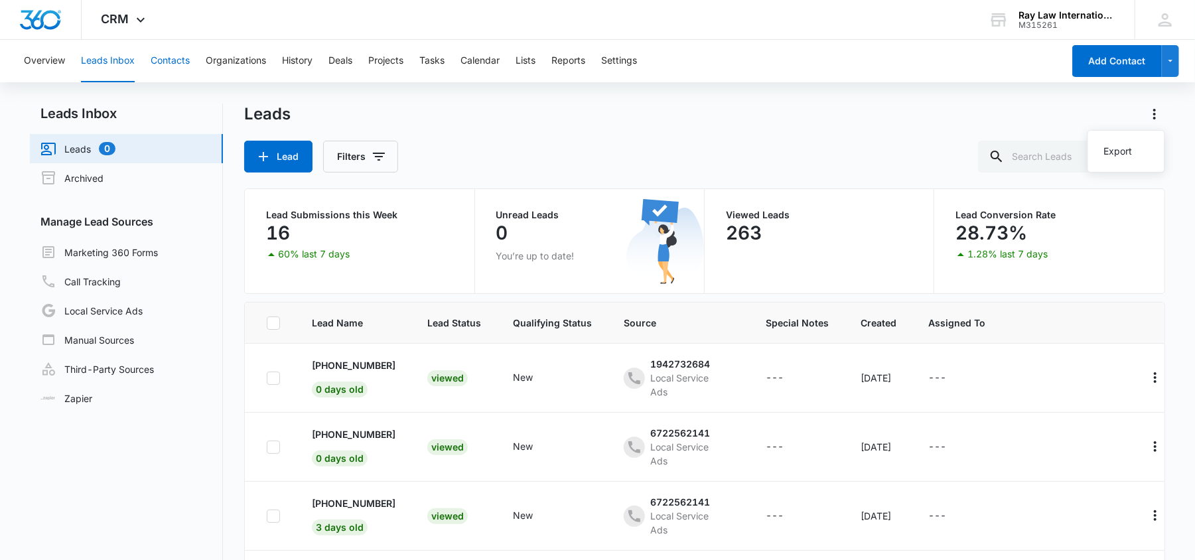
click at [170, 64] on button "Contacts" at bounding box center [170, 61] width 39 height 42
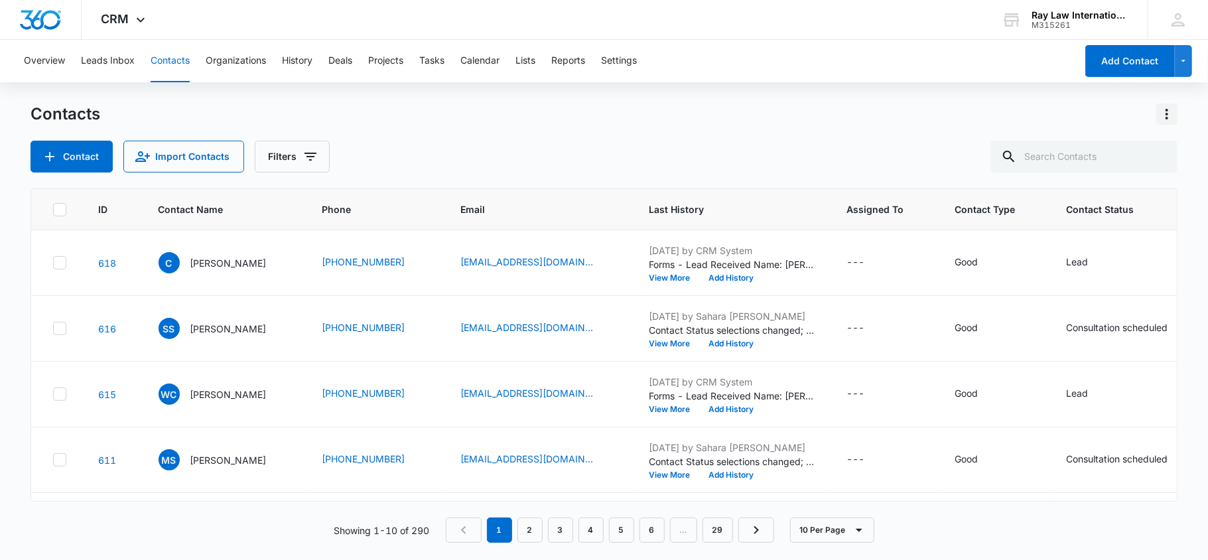
click at [1162, 109] on icon "Actions" at bounding box center [1167, 114] width 16 height 16
click at [1102, 182] on button "Export All Contacts" at bounding box center [1109, 191] width 135 height 20
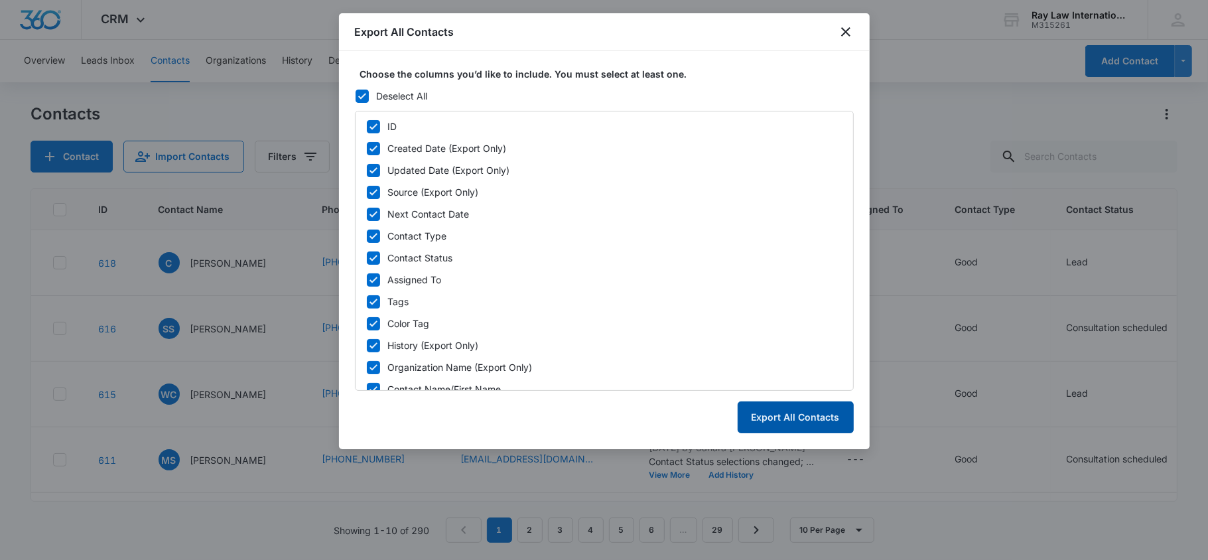
click at [816, 410] on button "Export All Contacts" at bounding box center [796, 417] width 116 height 32
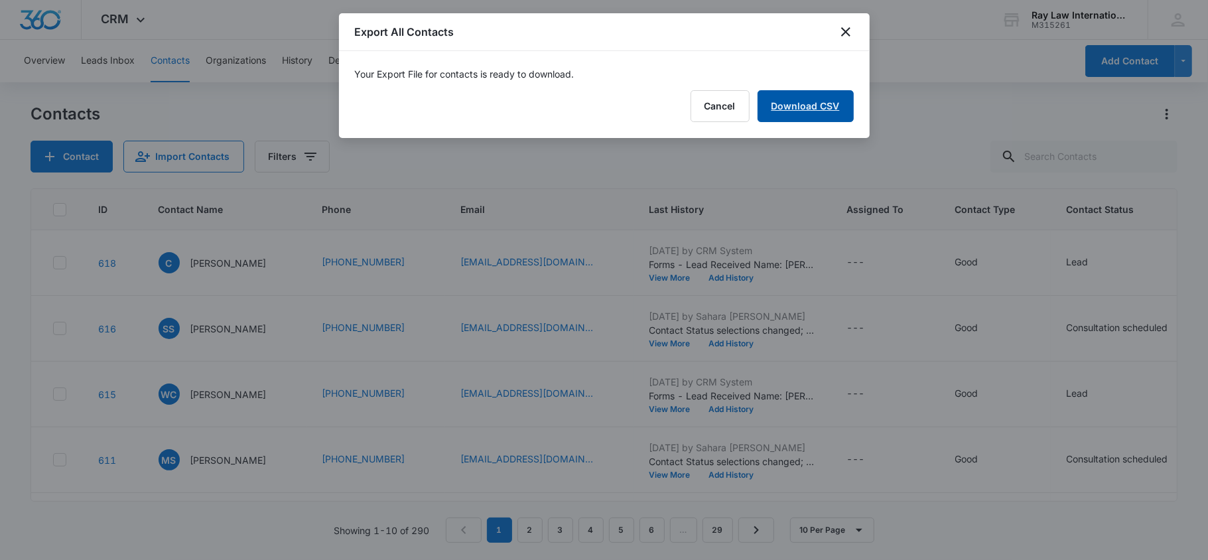
click at [793, 117] on link "Download CSV" at bounding box center [805, 106] width 96 height 32
click at [822, 110] on button "Finish" at bounding box center [826, 106] width 56 height 32
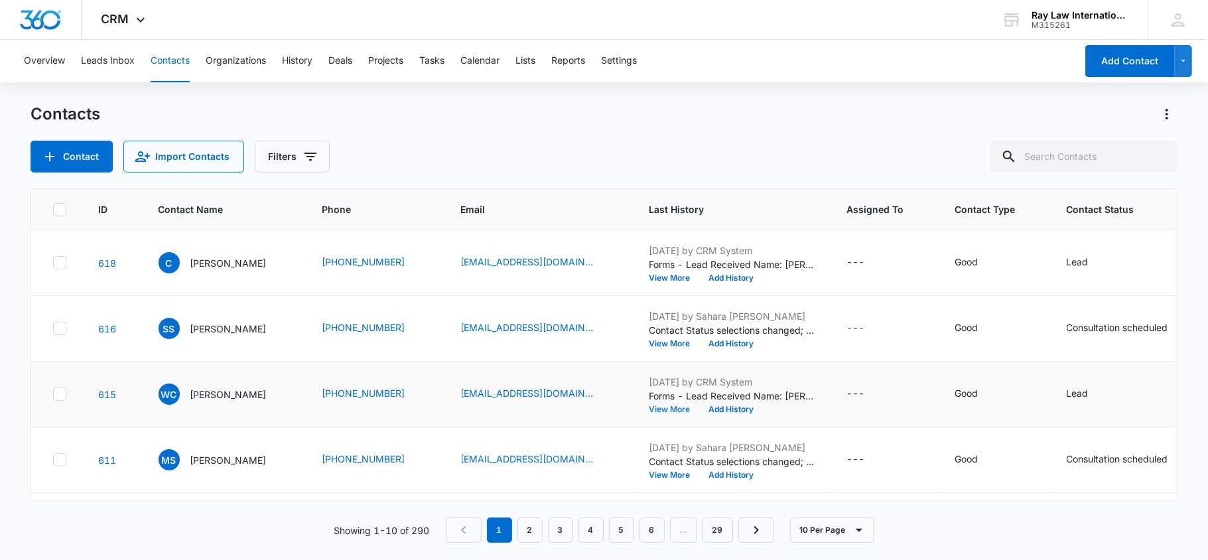
click at [674, 412] on button "View More" at bounding box center [674, 409] width 50 height 8
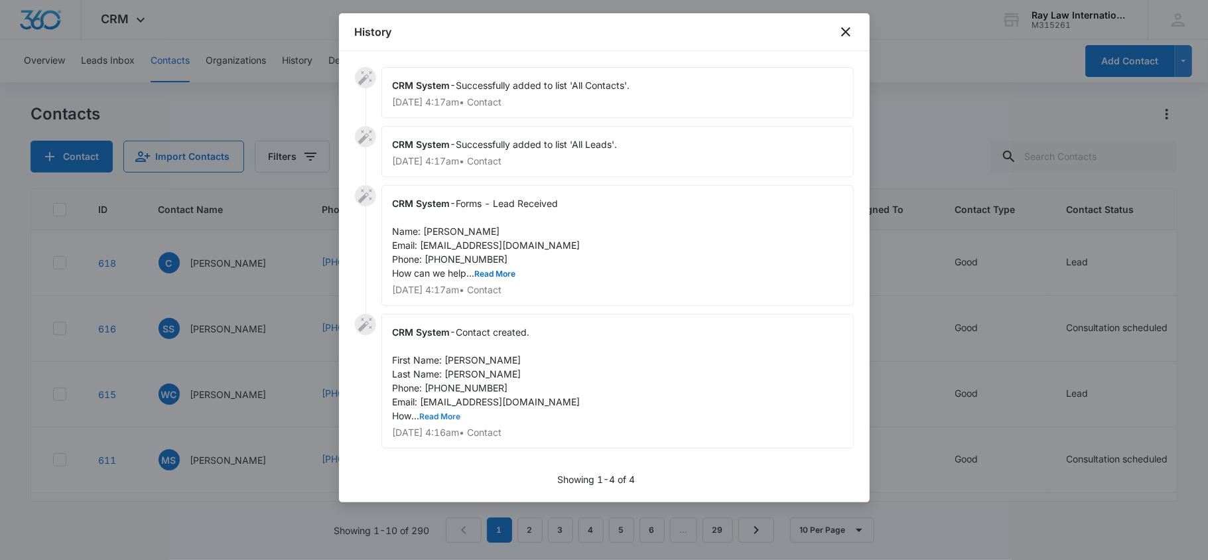
click at [448, 418] on button "Read More" at bounding box center [440, 417] width 41 height 8
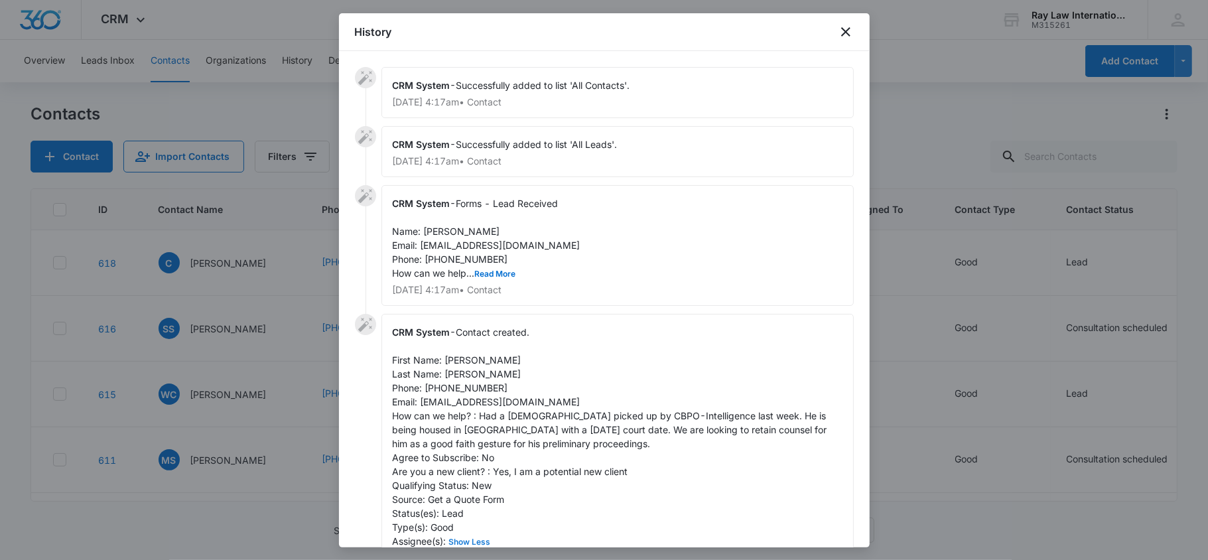
scroll to position [82, 0]
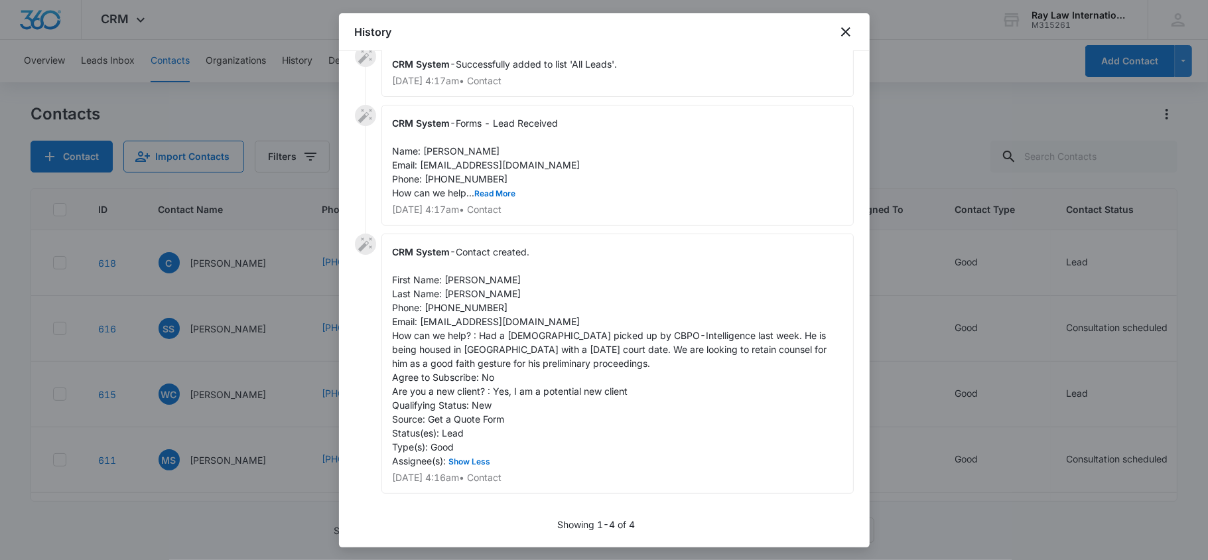
click at [480, 468] on div "CRM System - Contact created. First Name: [PERSON_NAME] Last Name: [PERSON_NAME…" at bounding box center [617, 363] width 472 height 260
click at [493, 459] on button "Show Less" at bounding box center [469, 462] width 47 height 8
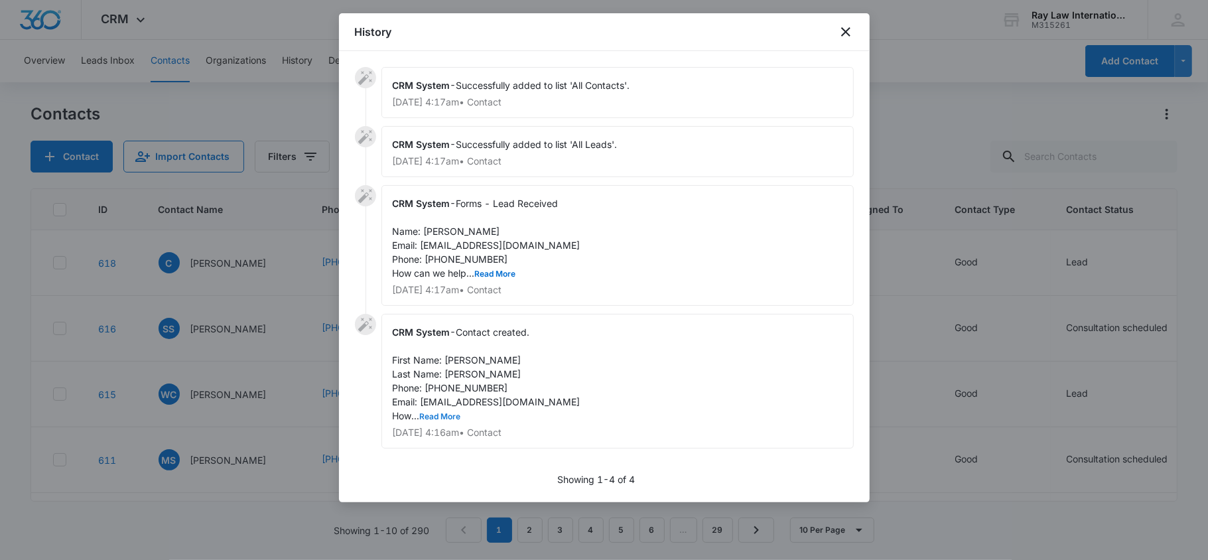
scroll to position [0, 0]
click at [447, 419] on button "Read More" at bounding box center [440, 417] width 41 height 8
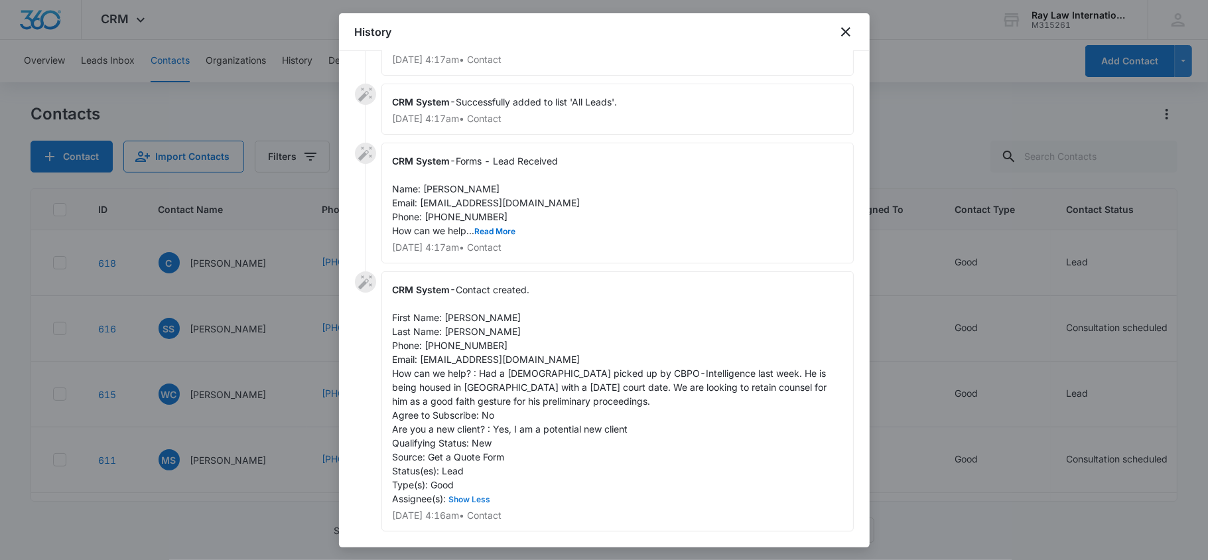
scroll to position [82, 0]
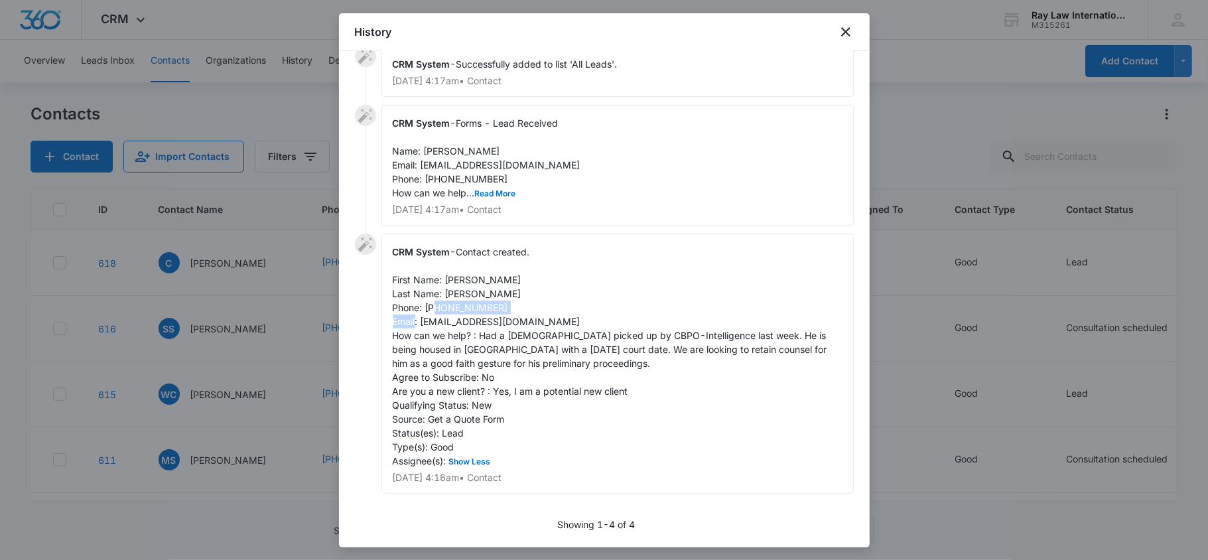
drag, startPoint x: 426, startPoint y: 320, endPoint x: 523, endPoint y: 316, distance: 97.6
click at [523, 316] on div "CRM System - Contact created. First Name: [PERSON_NAME] Last Name: [PERSON_NAME…" at bounding box center [617, 363] width 472 height 260
copy span "[EMAIL_ADDRESS][DOMAIN_NAME]"
drag, startPoint x: 426, startPoint y: 306, endPoint x: 496, endPoint y: 305, distance: 70.3
click at [496, 305] on div "CRM System - Contact created. First Name: [PERSON_NAME] Last Name: [PERSON_NAME…" at bounding box center [617, 363] width 472 height 260
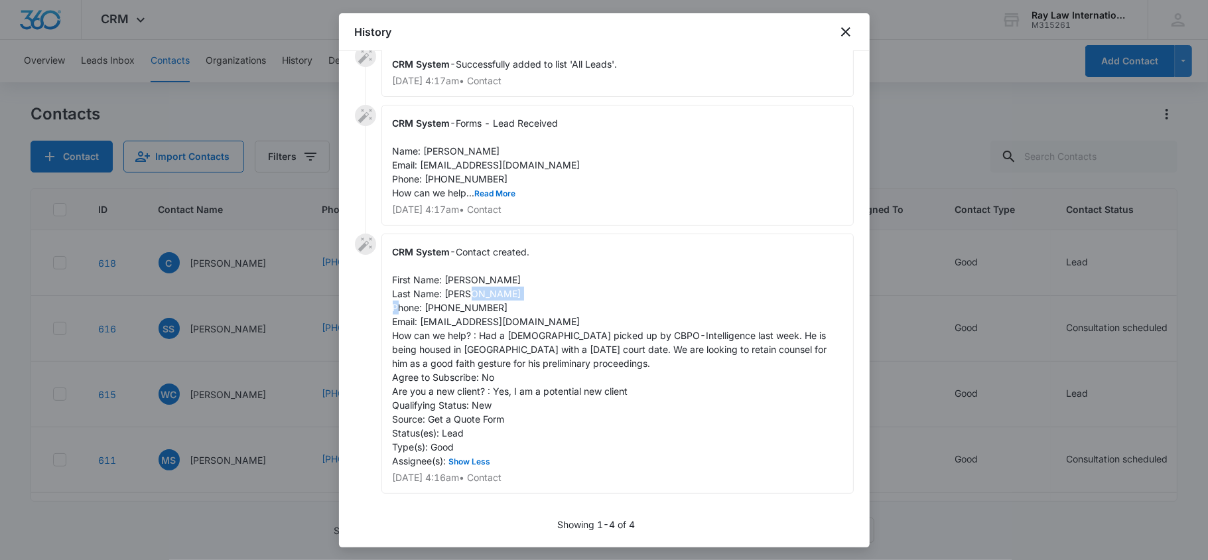
copy span "2486240000"
click at [673, 343] on span "Contact created. First Name: [PERSON_NAME] Last Name: [PERSON_NAME] Phone: [PHO…" at bounding box center [611, 356] width 437 height 220
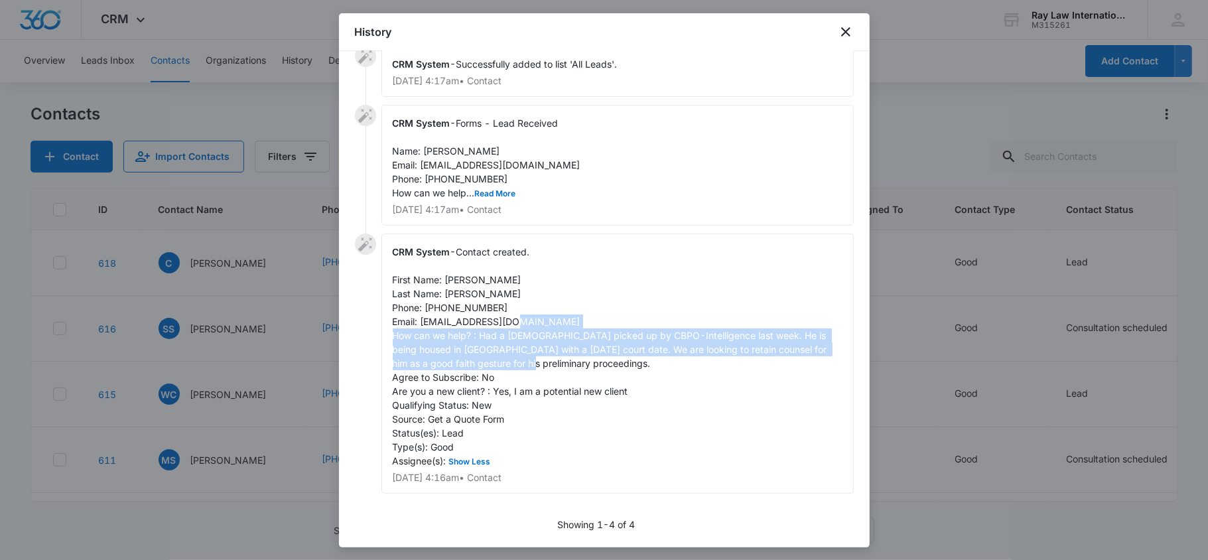
drag, startPoint x: 482, startPoint y: 337, endPoint x: 715, endPoint y: 361, distance: 234.8
click at [715, 361] on div "CRM System - Contact created. First Name: [PERSON_NAME] Last Name: [PERSON_NAME…" at bounding box center [617, 363] width 472 height 260
copy span "Had a [DEMOGRAPHIC_DATA] picked up by CBPO-Intelligence last week. He is being …"
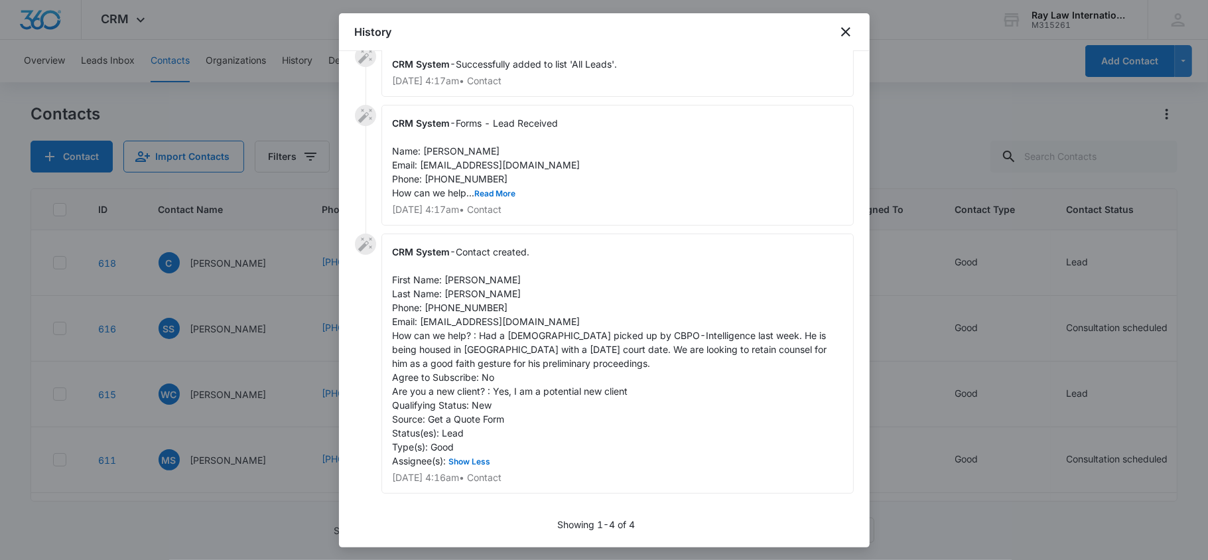
click at [518, 195] on div "CRM System - Forms - Lead Received Name: [PERSON_NAME] Email: [EMAIL_ADDRESS][D…" at bounding box center [617, 165] width 472 height 121
click at [507, 192] on button "Read More" at bounding box center [495, 194] width 41 height 8
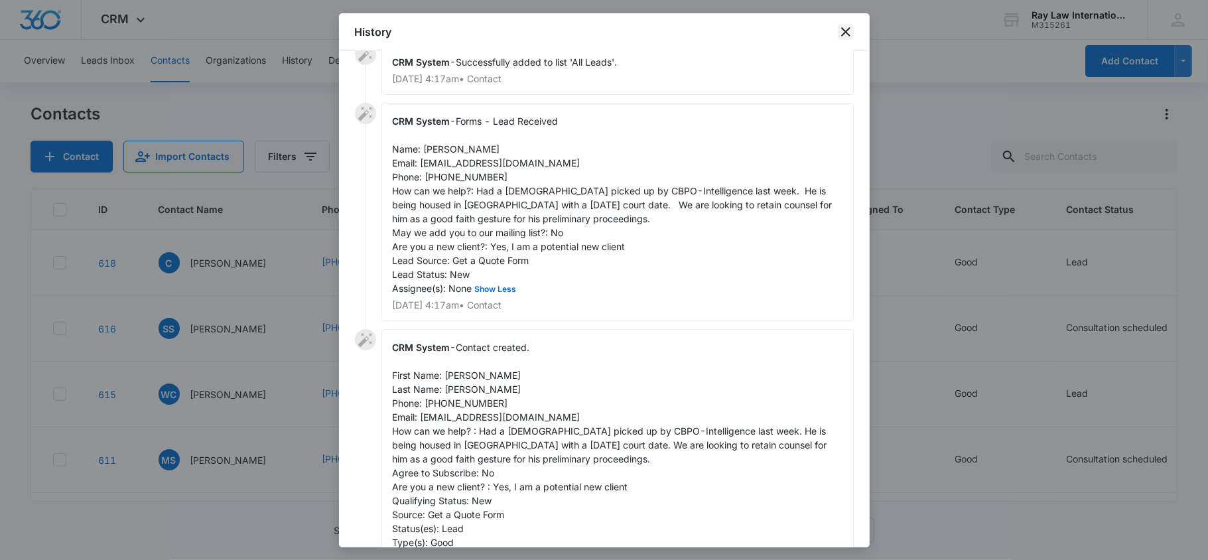
click at [844, 31] on icon "close" at bounding box center [845, 31] width 9 height 9
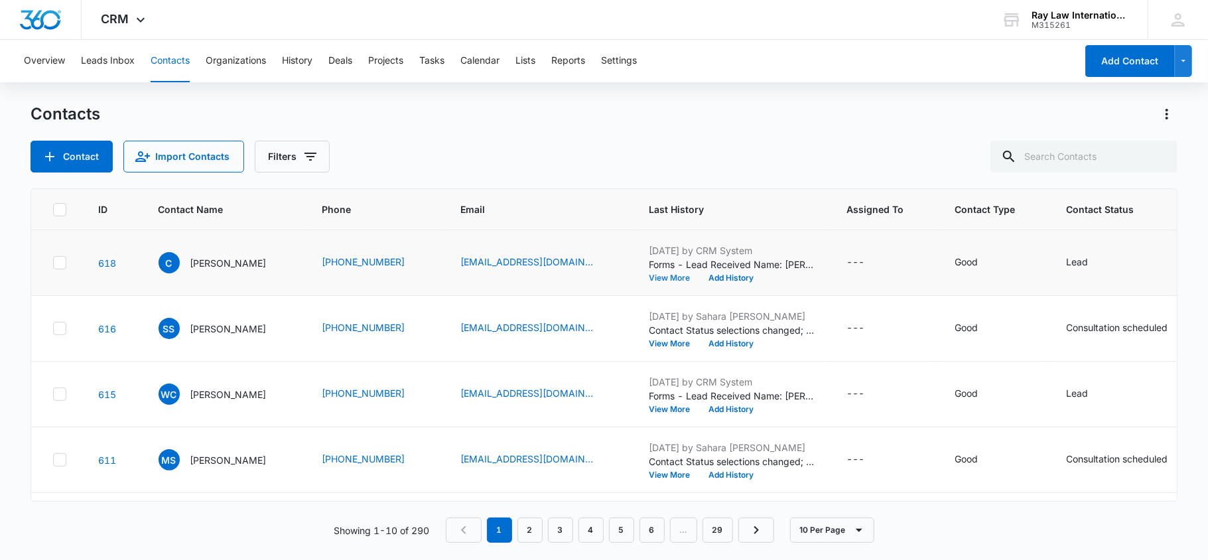
click at [667, 276] on button "View More" at bounding box center [674, 278] width 50 height 8
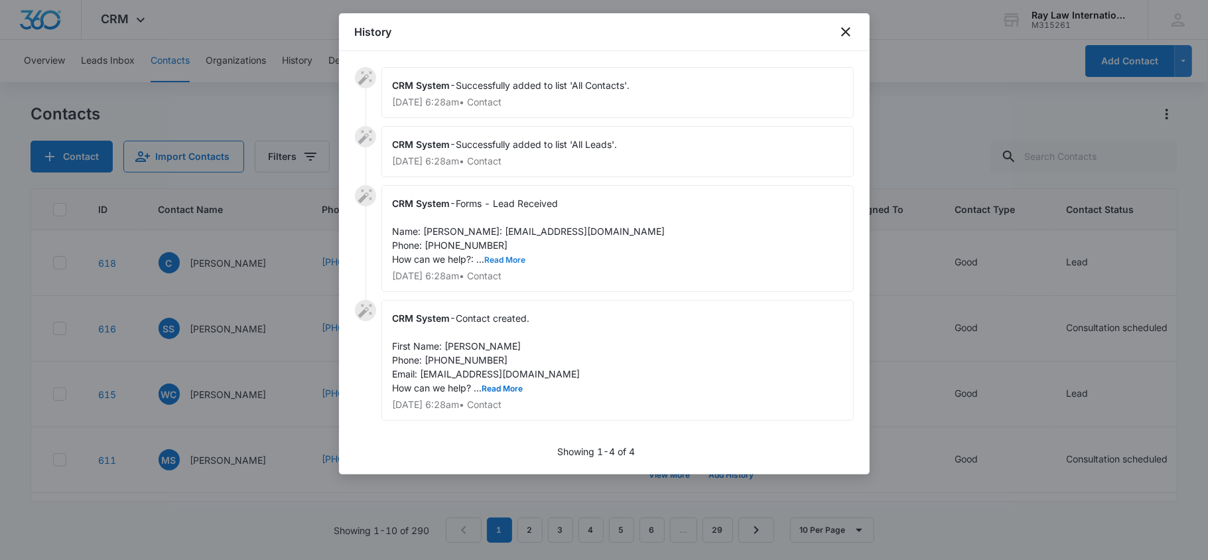
click at [497, 264] on button "Read More" at bounding box center [505, 260] width 41 height 8
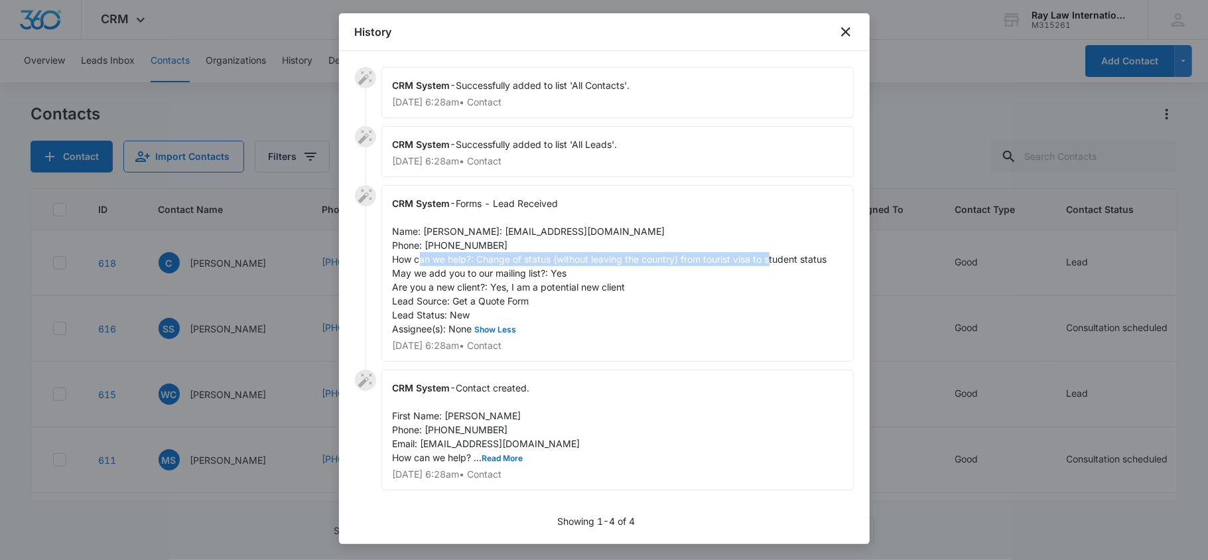
drag, startPoint x: 478, startPoint y: 269, endPoint x: 489, endPoint y: 285, distance: 19.9
click at [489, 285] on div "CRM System - Forms - Lead Received Name: [PERSON_NAME]: [EMAIL_ADDRESS][DOMAIN_…" at bounding box center [617, 273] width 472 height 176
drag, startPoint x: 422, startPoint y: 245, endPoint x: 529, endPoint y: 237, distance: 107.7
click at [529, 237] on div "CRM System - Forms - Lead Received Name: [PERSON_NAME]: [EMAIL_ADDRESS][DOMAIN_…" at bounding box center [617, 273] width 472 height 176
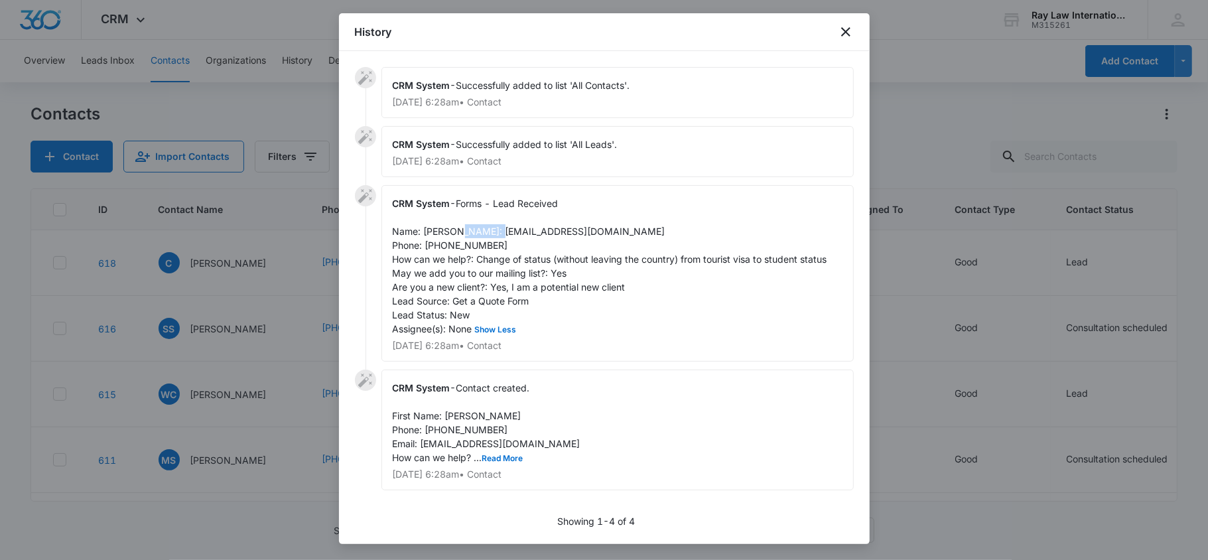
click at [515, 237] on div "CRM System - Forms - Lead Received Name: [PERSON_NAME]: [EMAIL_ADDRESS][DOMAIN_…" at bounding box center [617, 273] width 472 height 176
click at [513, 251] on span "Forms - Lead Received Name: [PERSON_NAME]: [EMAIL_ADDRESS][DOMAIN_NAME] Phone: …" at bounding box center [610, 266] width 434 height 137
drag, startPoint x: 520, startPoint y: 245, endPoint x: 420, endPoint y: 251, distance: 100.3
click at [420, 251] on div "CRM System - Forms - Lead Received Name: [PERSON_NAME]: [EMAIL_ADDRESS][DOMAIN_…" at bounding box center [617, 273] width 472 height 176
copy span "[EMAIL_ADDRESS][DOMAIN_NAME]"
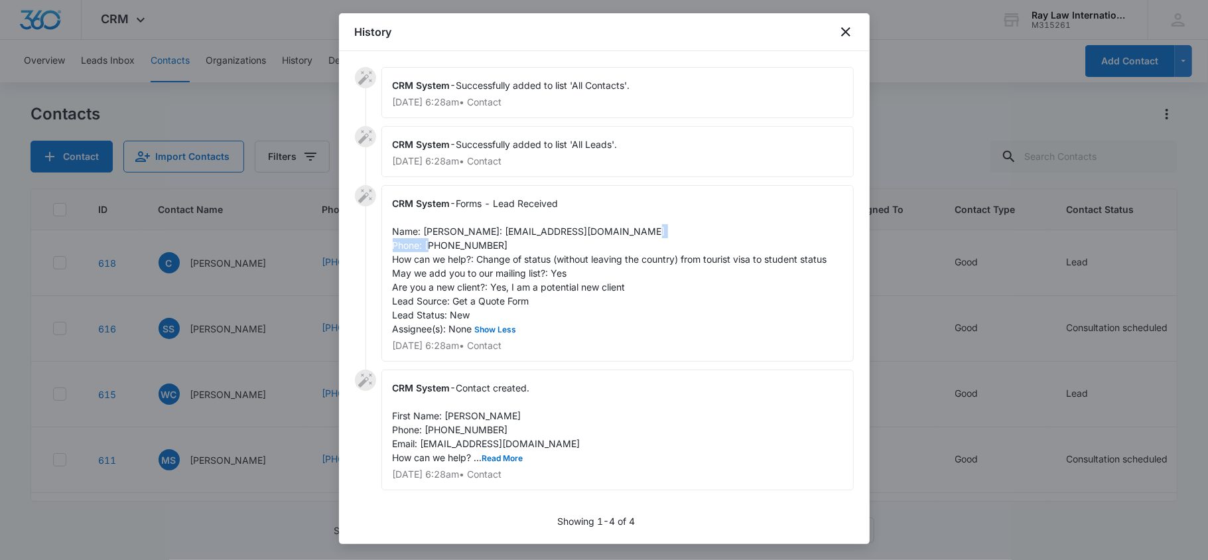
drag, startPoint x: 427, startPoint y: 261, endPoint x: 492, endPoint y: 260, distance: 65.0
click at [492, 260] on div "CRM System - Forms - Lead Received Name: [PERSON_NAME]: [EMAIL_ADDRESS][DOMAIN_…" at bounding box center [617, 273] width 472 height 176
copy span "6302805233"
click at [419, 285] on div "CRM System - Forms - Lead Received Name: [PERSON_NAME]: [EMAIL_ADDRESS][DOMAIN_…" at bounding box center [617, 273] width 472 height 176
drag, startPoint x: 478, startPoint y: 271, endPoint x: 488, endPoint y: 287, distance: 18.8
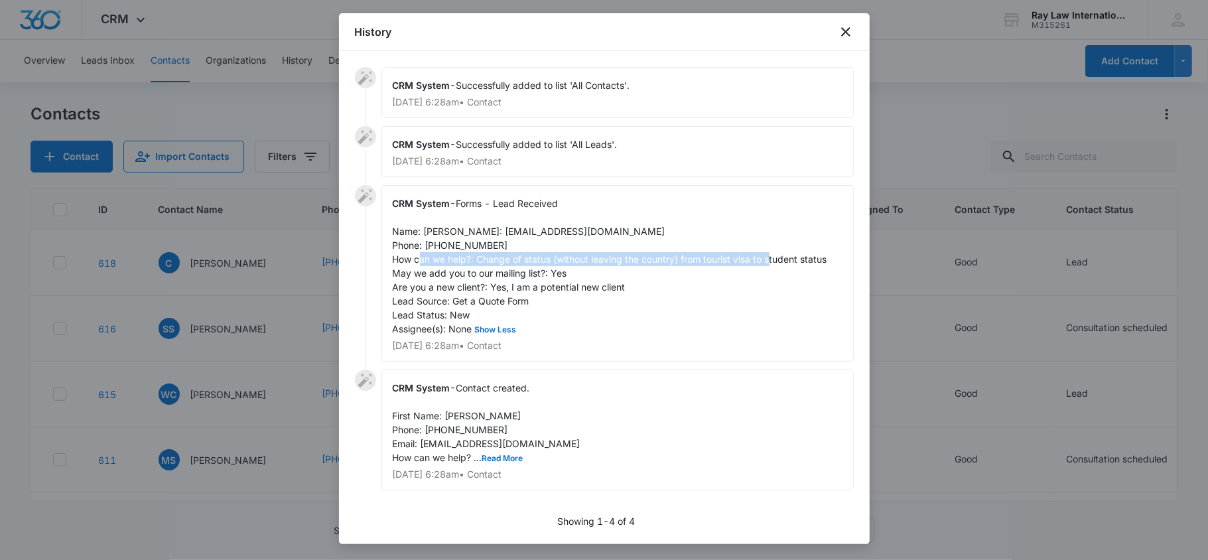
click at [488, 287] on div "CRM System - Forms - Lead Received Name: [PERSON_NAME]: [EMAIL_ADDRESS][DOMAIN_…" at bounding box center [617, 273] width 472 height 176
copy span "Change of status (without leaving the country) from tourist visa to student sta…"
drag, startPoint x: 834, startPoint y: 30, endPoint x: 807, endPoint y: 23, distance: 28.2
click at [834, 29] on div "History" at bounding box center [604, 32] width 531 height 38
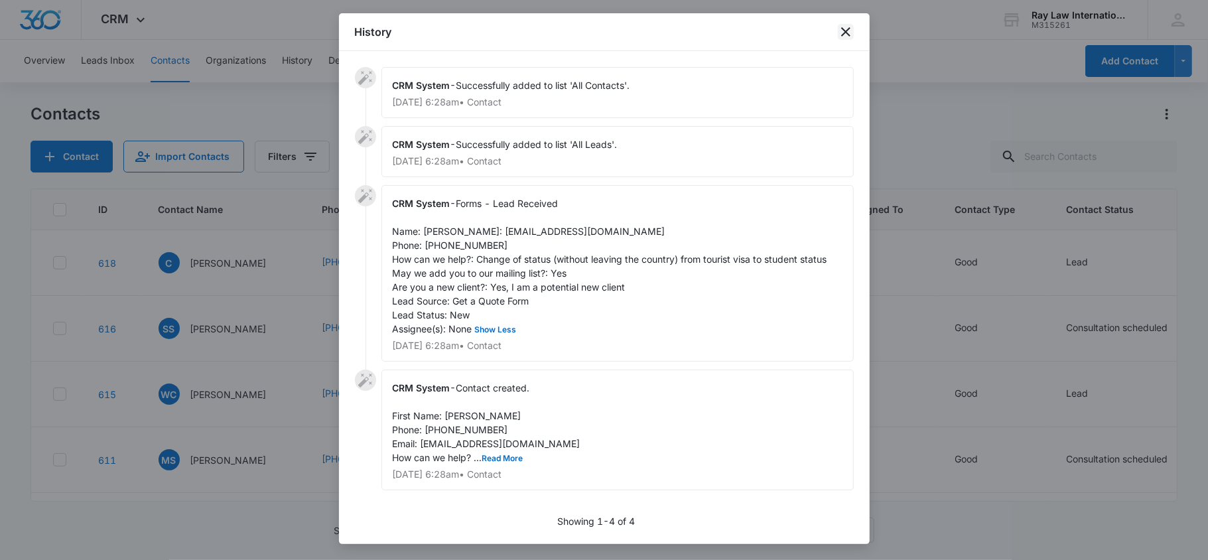
click at [842, 28] on icon "close" at bounding box center [845, 31] width 9 height 9
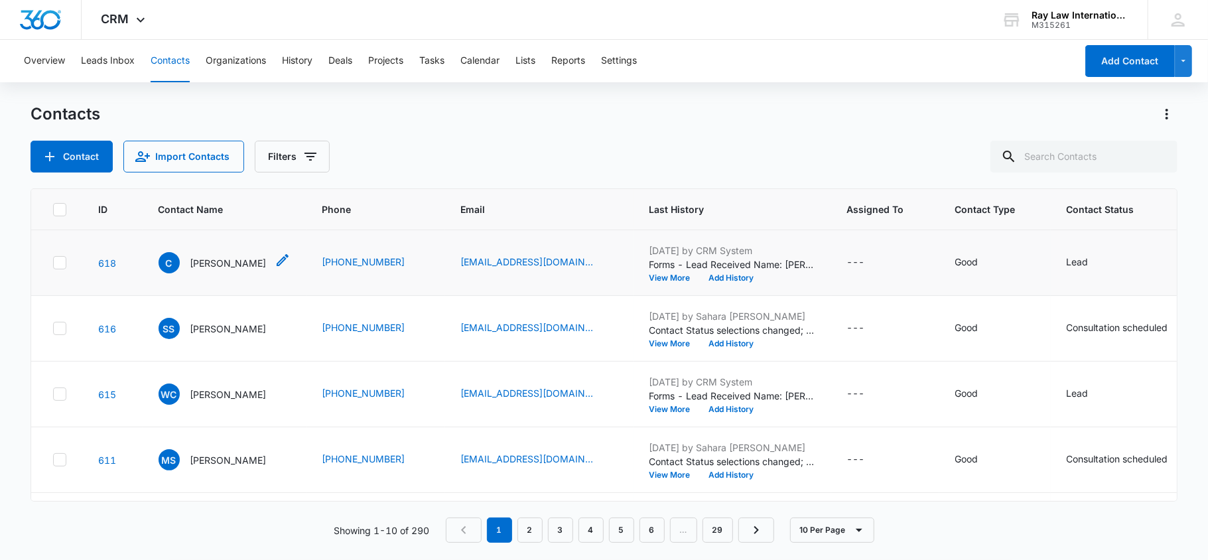
click at [203, 258] on p "[PERSON_NAME]" at bounding box center [228, 263] width 76 height 14
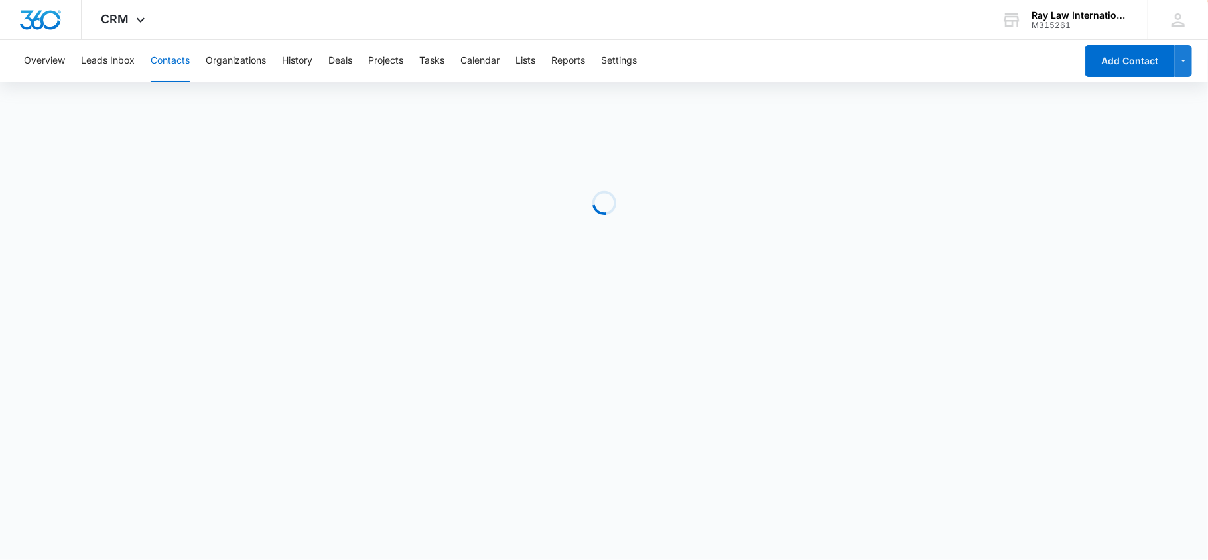
click at [200, 263] on div "Loading" at bounding box center [604, 202] width 1147 height 199
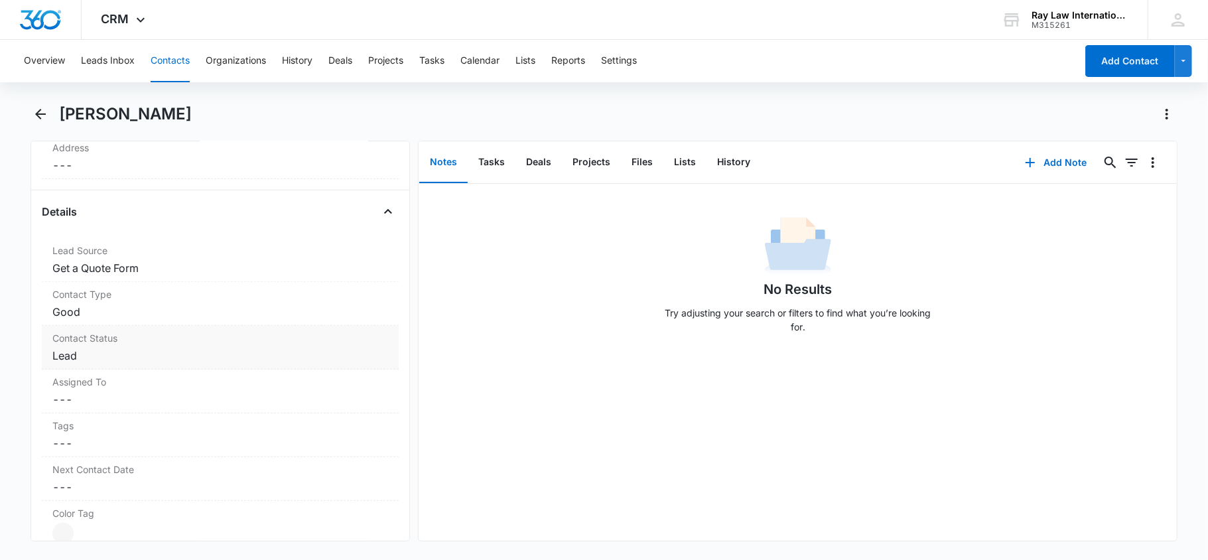
scroll to position [442, 0]
click at [46, 126] on div "[PERSON_NAME]" at bounding box center [604, 121] width 1147 height 37
click at [32, 117] on icon "Back" at bounding box center [40, 114] width 16 height 16
